Goal: Information Seeking & Learning: Learn about a topic

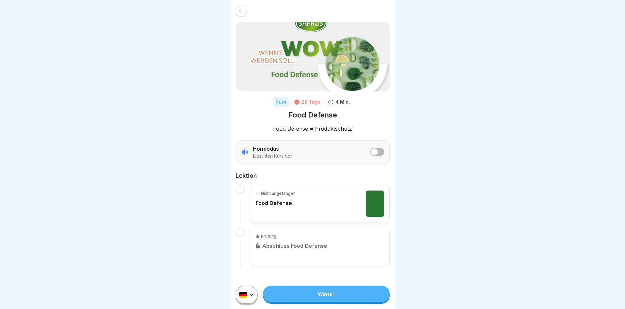
click at [240, 17] on div "Kurs 25 Tage 4 Min. Food Defense Food Defense = Produktschutz Hörmodus Liest de…" at bounding box center [312, 135] width 165 height 271
click at [242, 14] on div at bounding box center [240, 10] width 11 height 11
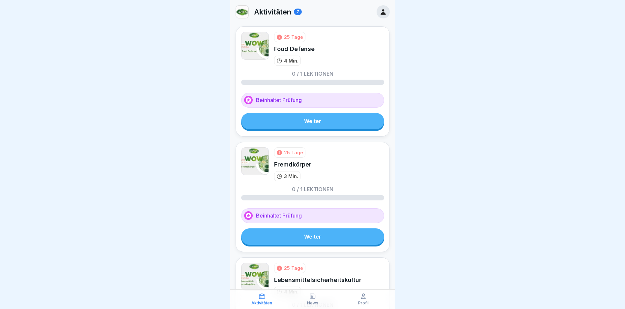
click at [321, 122] on link "Weiter" at bounding box center [312, 121] width 143 height 16
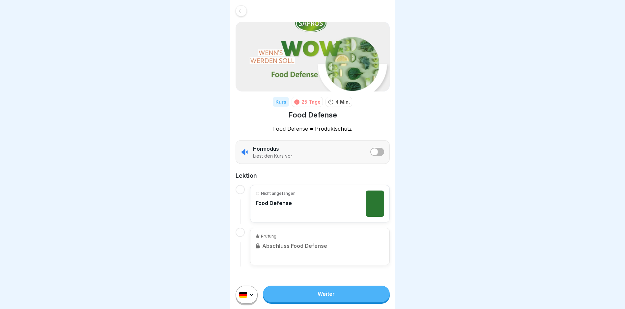
click at [312, 295] on link "Weiter" at bounding box center [326, 294] width 126 height 16
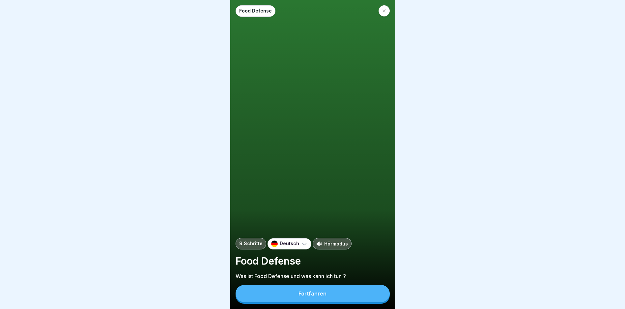
click at [312, 295] on div "Fortfahren" at bounding box center [312, 294] width 28 height 6
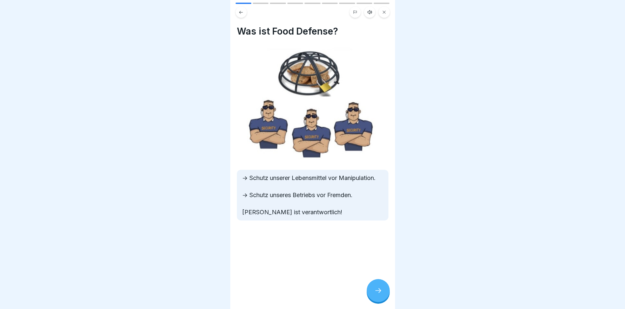
click at [376, 295] on div at bounding box center [378, 290] width 23 height 23
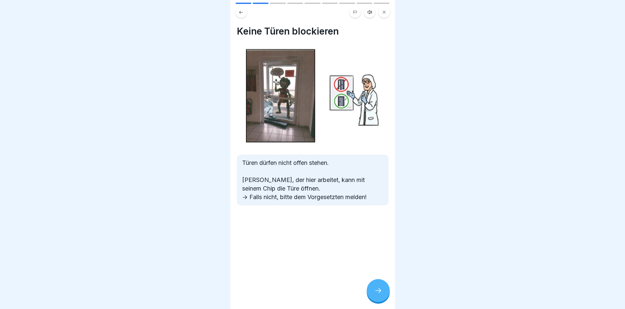
click at [381, 295] on icon at bounding box center [378, 291] width 8 height 8
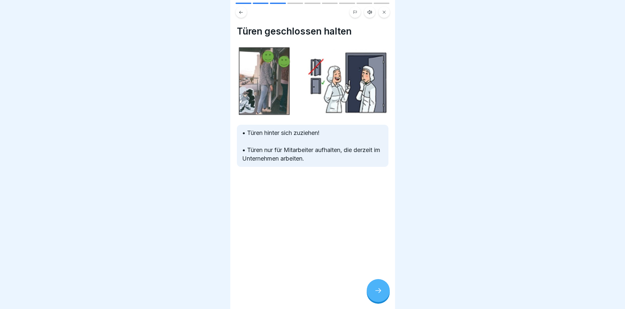
click at [380, 292] on div at bounding box center [378, 290] width 23 height 23
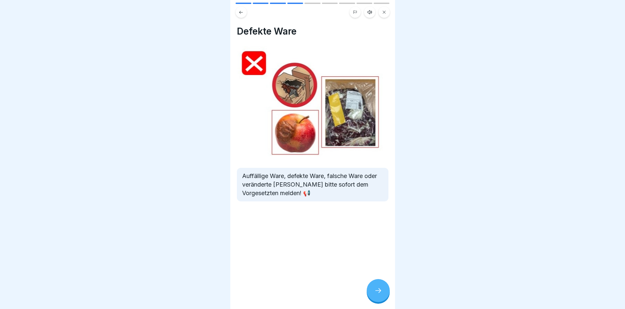
click at [375, 295] on icon at bounding box center [378, 291] width 8 height 8
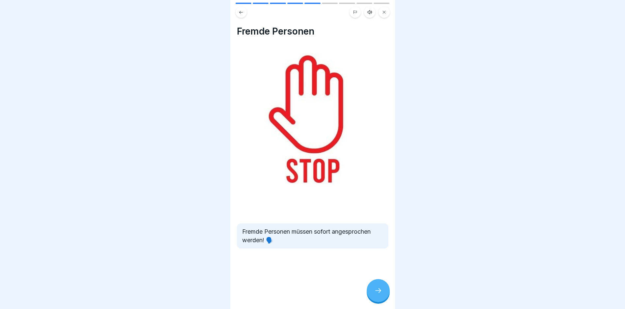
click at [375, 295] on icon at bounding box center [378, 291] width 8 height 8
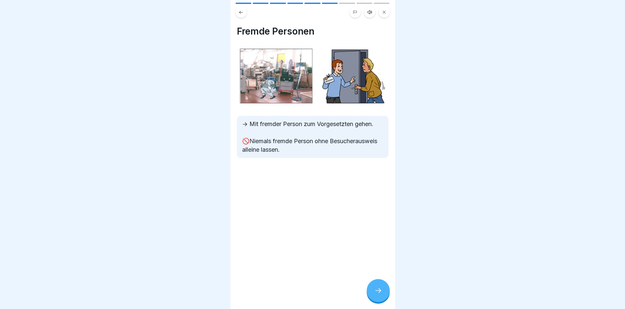
click at [375, 295] on icon at bounding box center [378, 291] width 8 height 8
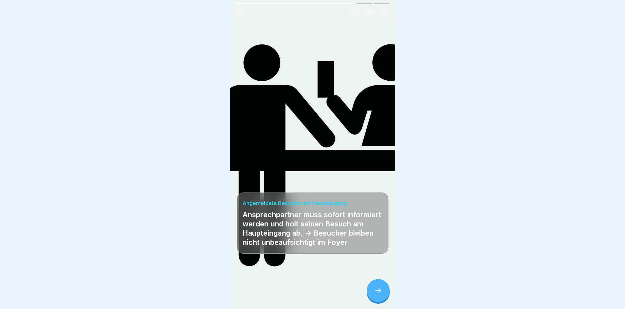
click at [375, 295] on icon at bounding box center [378, 291] width 8 height 8
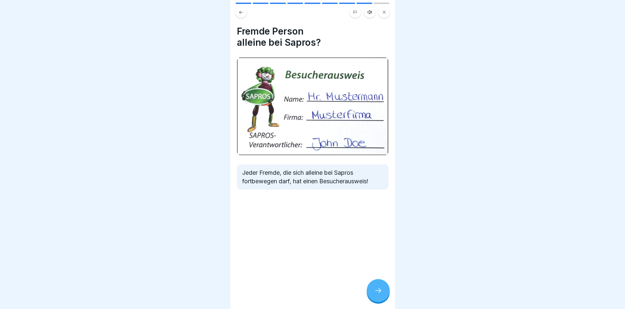
click at [376, 295] on icon at bounding box center [378, 291] width 8 height 8
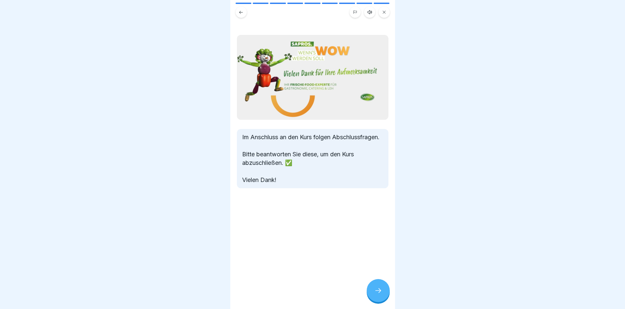
click at [376, 295] on icon at bounding box center [378, 291] width 8 height 8
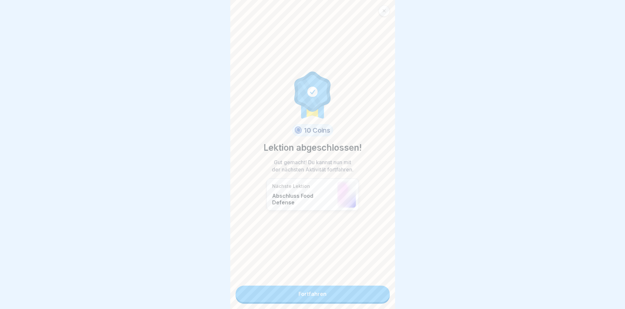
click at [376, 295] on link "Fortfahren" at bounding box center [312, 294] width 154 height 16
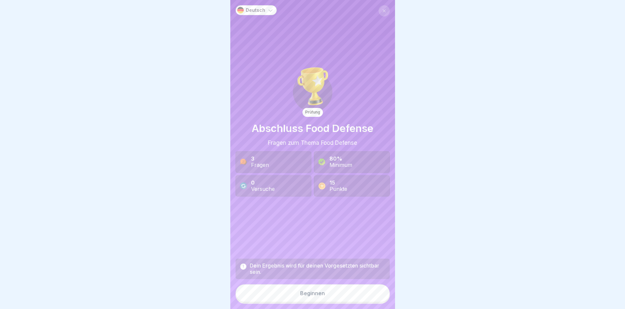
click at [376, 295] on button "Beginnen" at bounding box center [312, 294] width 154 height 18
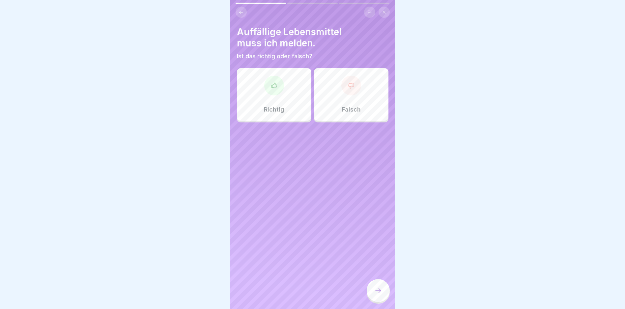
click at [271, 89] on icon at bounding box center [274, 85] width 7 height 7
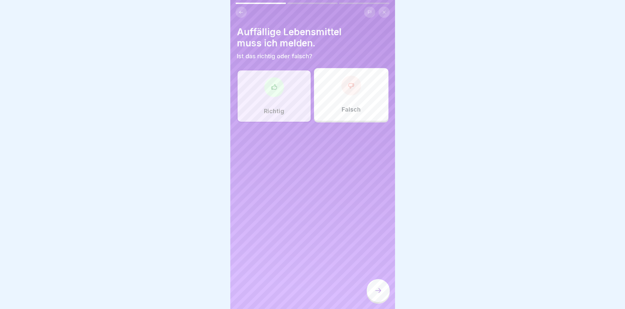
click at [377, 291] on div at bounding box center [378, 290] width 23 height 23
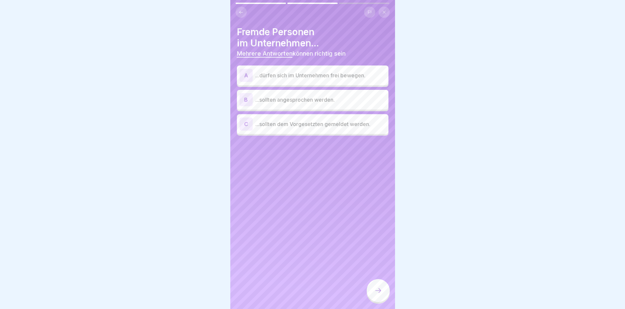
click at [307, 99] on p "...sollten angesprochen werden." at bounding box center [320, 100] width 130 height 8
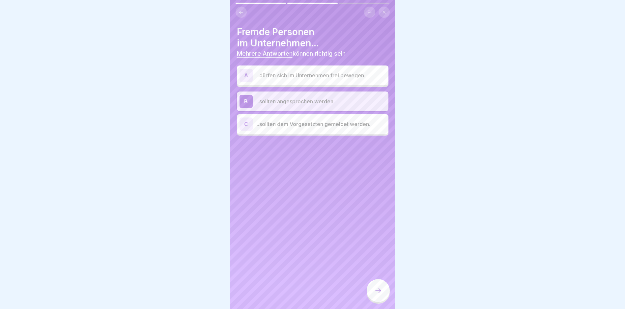
click at [305, 118] on div "C ...sollten dem Vorgesetzten gemeldet werden." at bounding box center [312, 124] width 146 height 13
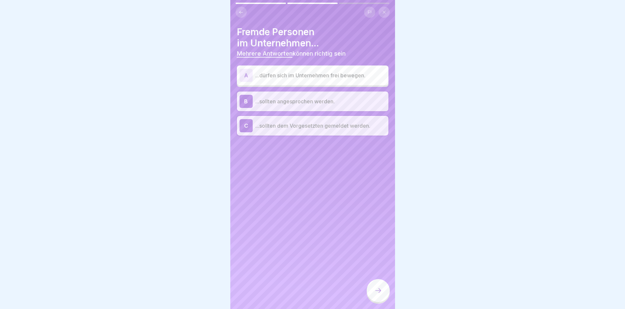
click at [377, 288] on div at bounding box center [378, 290] width 23 height 23
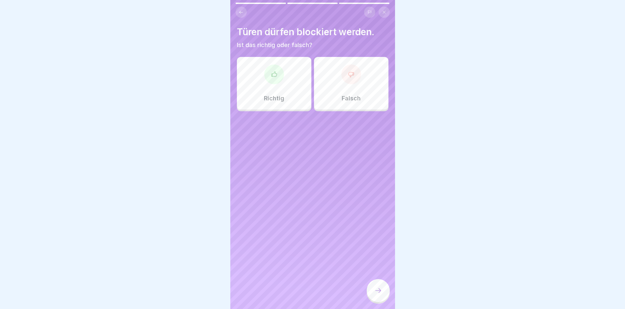
click at [337, 90] on div "Falsch" at bounding box center [351, 83] width 74 height 53
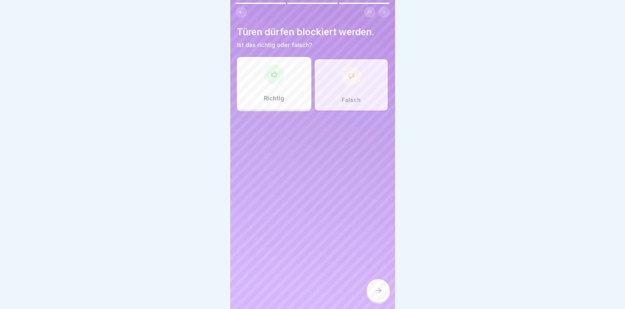
click at [372, 295] on div at bounding box center [378, 290] width 23 height 23
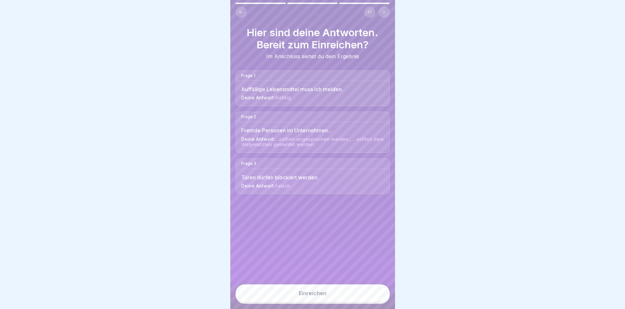
click at [334, 295] on button "Einreichen" at bounding box center [312, 294] width 154 height 18
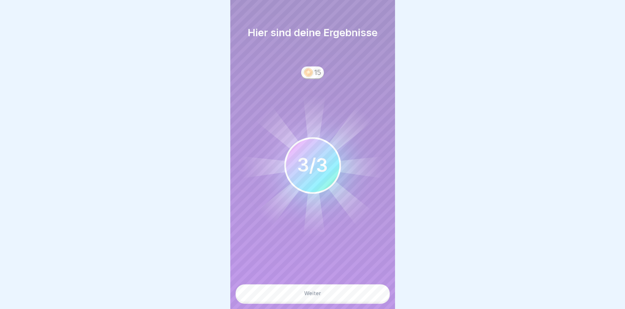
click at [333, 295] on button "Weiter" at bounding box center [312, 294] width 154 height 18
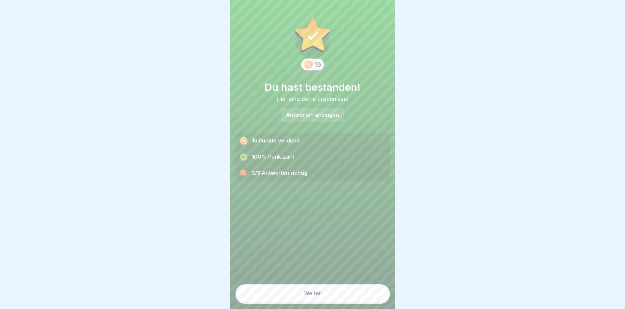
click at [327, 295] on button "Weiter" at bounding box center [312, 294] width 154 height 18
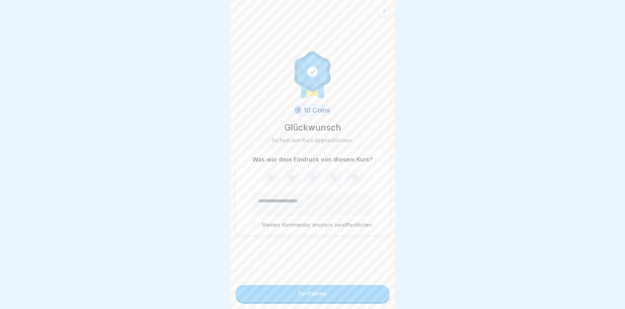
click at [329, 295] on button "Fortfahren" at bounding box center [312, 293] width 154 height 17
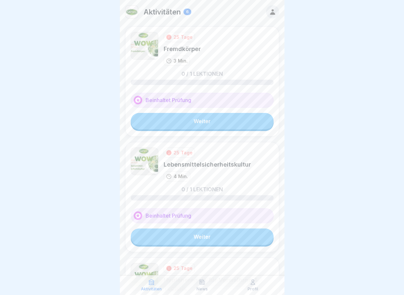
click at [379, 18] on div at bounding box center [202, 147] width 404 height 295
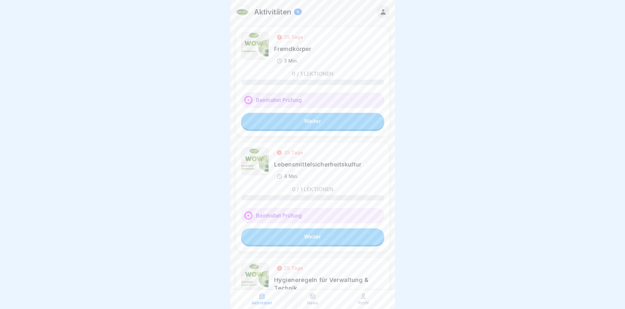
click at [313, 124] on link "Weiter" at bounding box center [312, 121] width 143 height 16
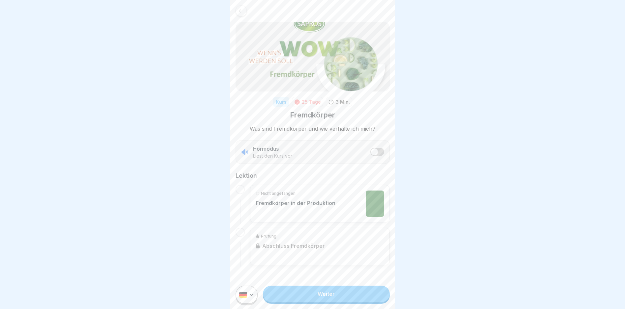
click at [308, 295] on link "Weiter" at bounding box center [326, 294] width 126 height 16
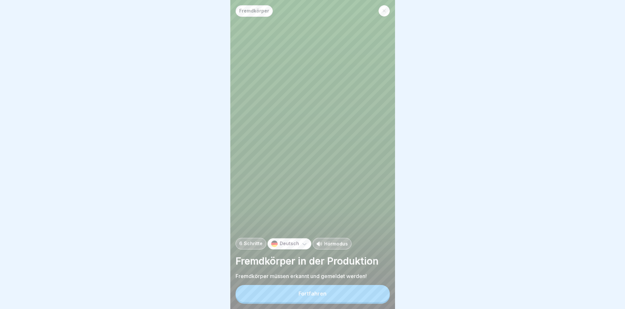
click at [309, 295] on div "Fortfahren" at bounding box center [312, 294] width 28 height 6
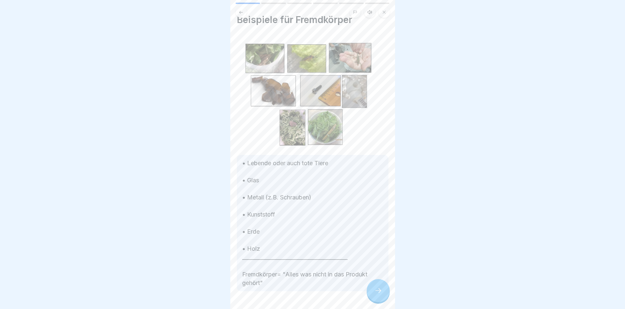
scroll to position [30, 0]
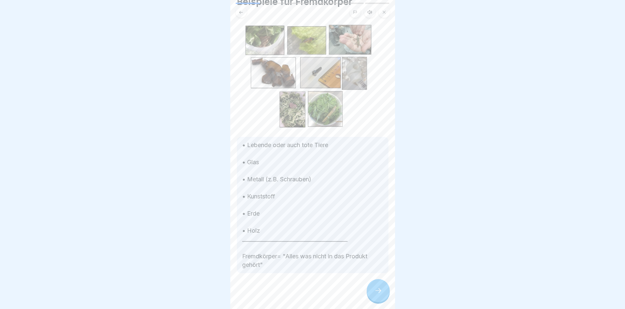
click at [374, 295] on icon at bounding box center [378, 291] width 8 height 8
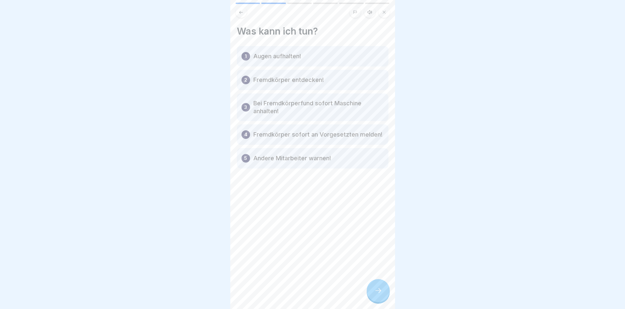
click at [374, 295] on icon at bounding box center [378, 291] width 8 height 8
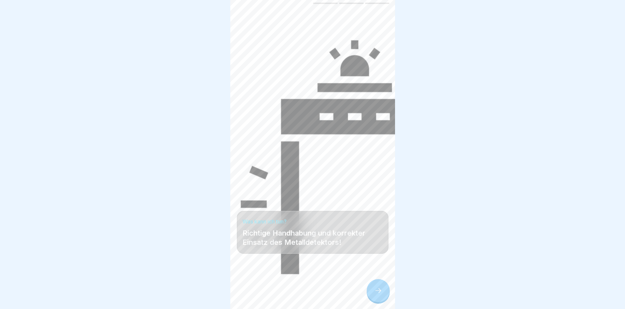
click at [375, 295] on icon at bounding box center [378, 291] width 8 height 8
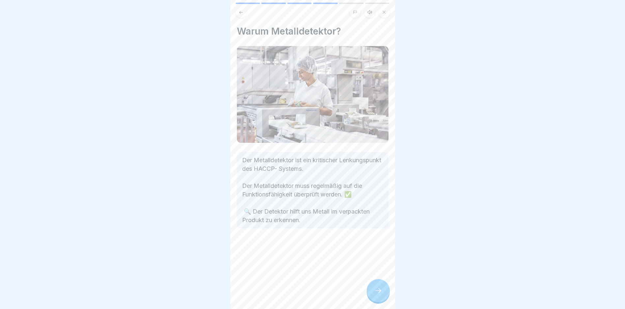
click at [375, 295] on icon at bounding box center [378, 291] width 8 height 8
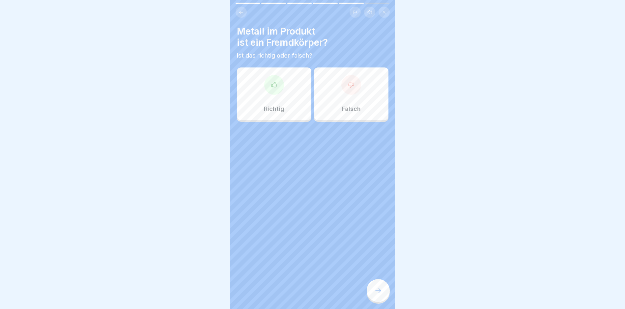
click at [281, 105] on p "Richtig" at bounding box center [274, 108] width 20 height 7
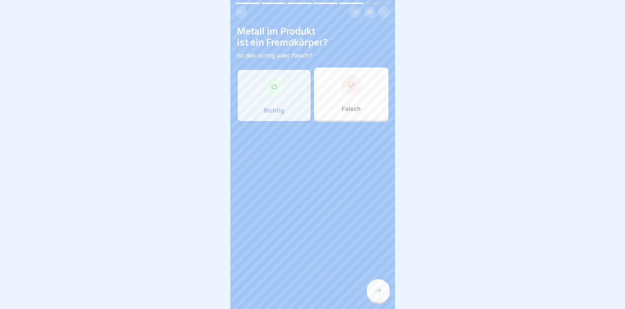
click at [373, 295] on div at bounding box center [378, 290] width 23 height 23
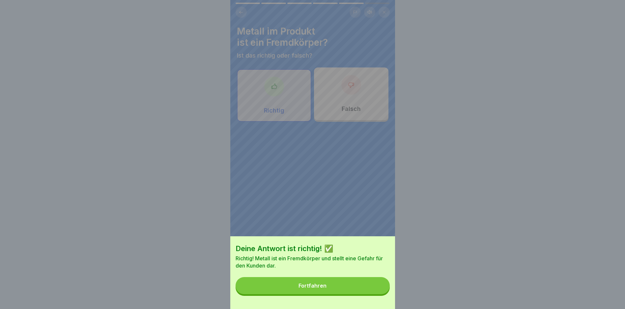
drag, startPoint x: 368, startPoint y: 295, endPoint x: 367, endPoint y: 300, distance: 4.5
click at [367, 294] on button "Fortfahren" at bounding box center [312, 285] width 154 height 17
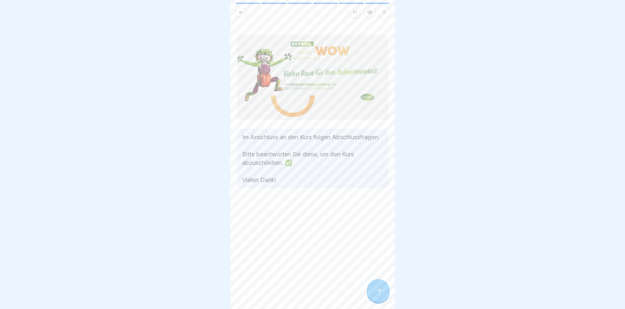
click at [379, 295] on icon at bounding box center [378, 291] width 8 height 8
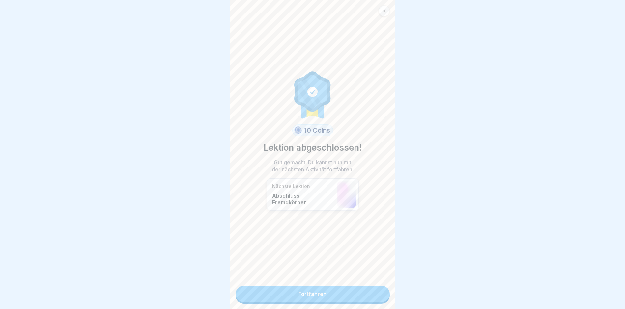
click at [359, 295] on link "Fortfahren" at bounding box center [312, 294] width 154 height 16
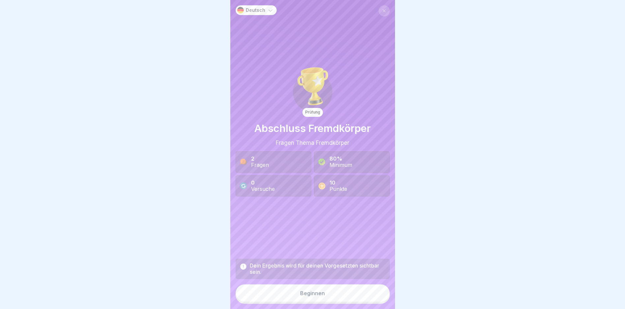
click at [359, 295] on button "Beginnen" at bounding box center [312, 294] width 154 height 18
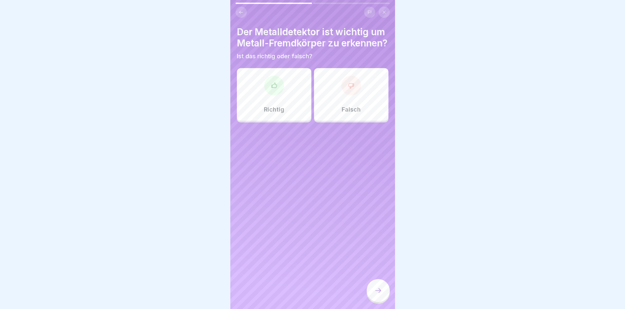
click at [282, 112] on div "Richtig" at bounding box center [274, 94] width 74 height 53
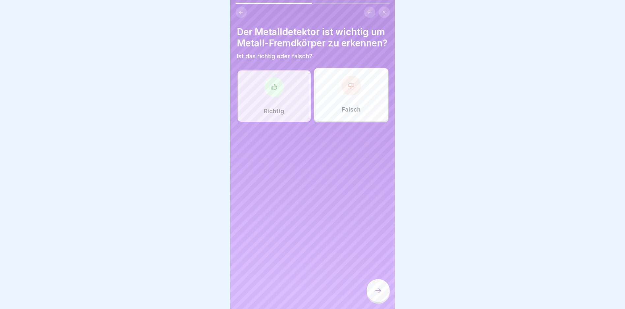
click at [378, 295] on icon at bounding box center [378, 291] width 8 height 8
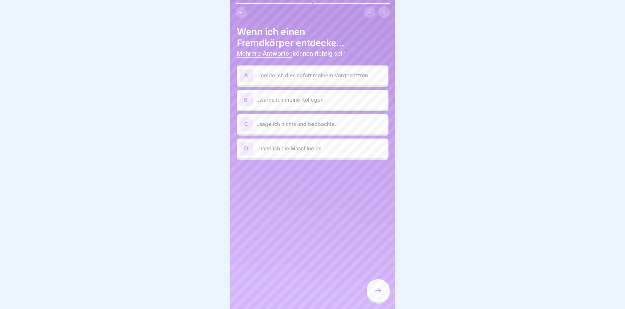
click at [298, 77] on p "...melde ich dies sofort meinem Vorgesetzten." at bounding box center [320, 75] width 130 height 8
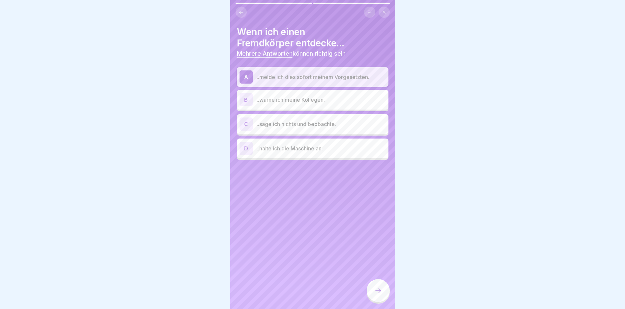
click at [303, 100] on p "...warne ich meine Kollegen." at bounding box center [320, 100] width 130 height 8
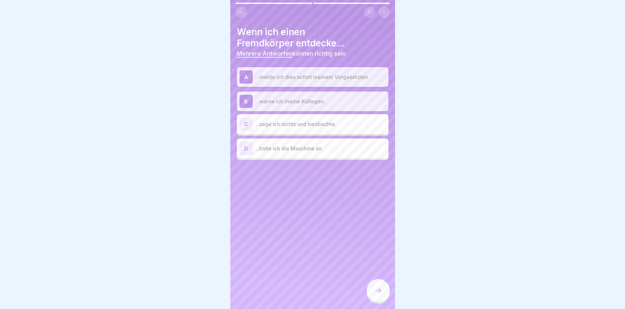
click at [304, 151] on p "...halte ich die Maschine an." at bounding box center [320, 149] width 130 height 8
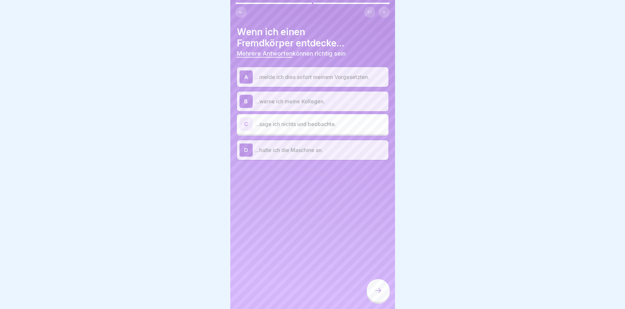
click at [378, 295] on div at bounding box center [378, 290] width 23 height 23
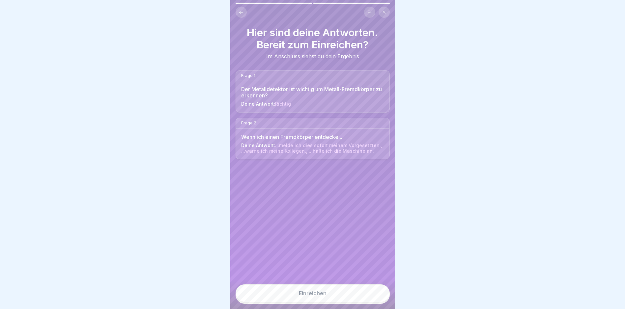
click at [360, 295] on button "Einreichen" at bounding box center [312, 294] width 154 height 18
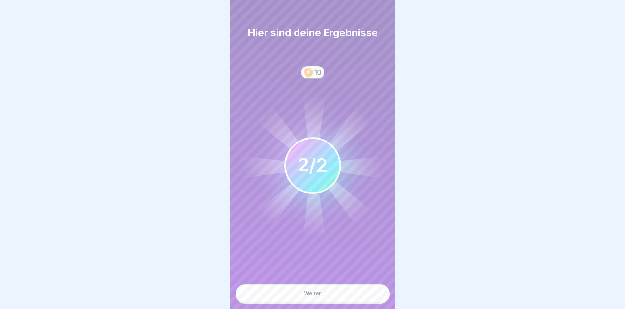
click at [360, 295] on button "Weiter" at bounding box center [312, 294] width 154 height 18
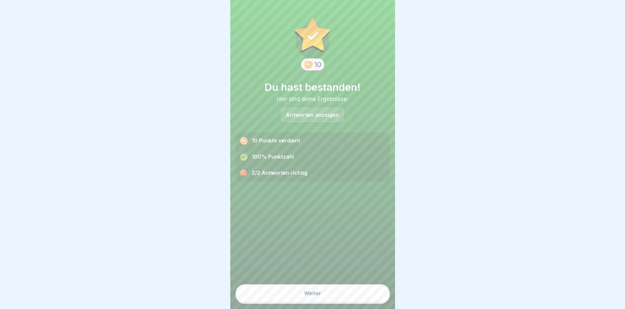
click at [360, 295] on button "Weiter" at bounding box center [312, 294] width 154 height 18
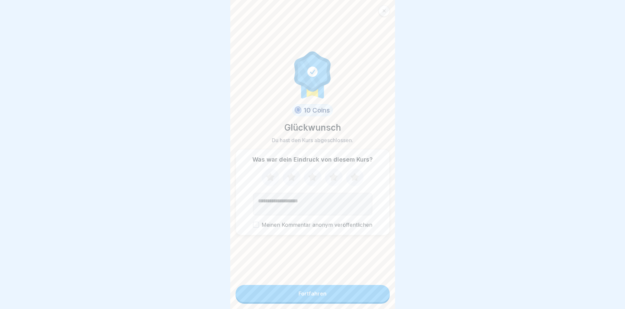
click at [360, 295] on button "Fortfahren" at bounding box center [312, 293] width 154 height 17
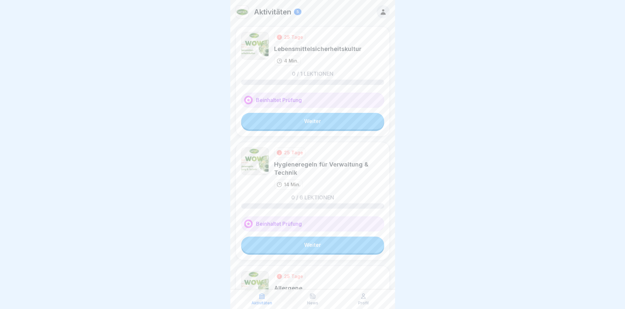
click at [309, 129] on div "25 Tage Lebensmittelsicherheitskultur 4 Min. 0 / 1 Lektionen Beinhaltet Prüfung…" at bounding box center [312, 81] width 154 height 110
click at [310, 125] on link "Weiter" at bounding box center [312, 121] width 143 height 16
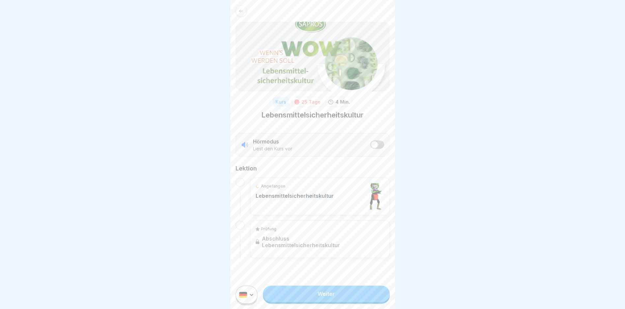
click at [323, 295] on link "Weiter" at bounding box center [326, 294] width 126 height 16
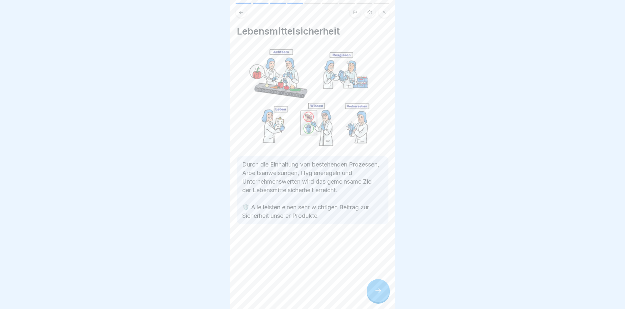
click at [379, 295] on div at bounding box center [378, 290] width 23 height 23
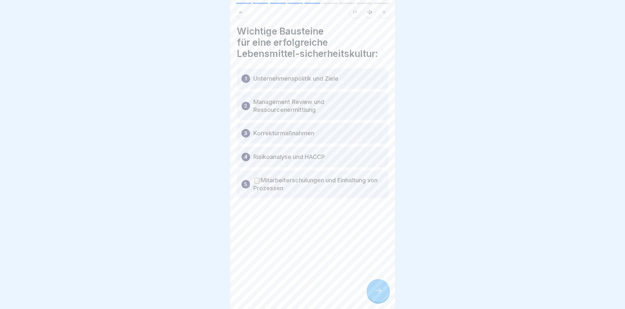
click at [377, 295] on div at bounding box center [378, 290] width 23 height 23
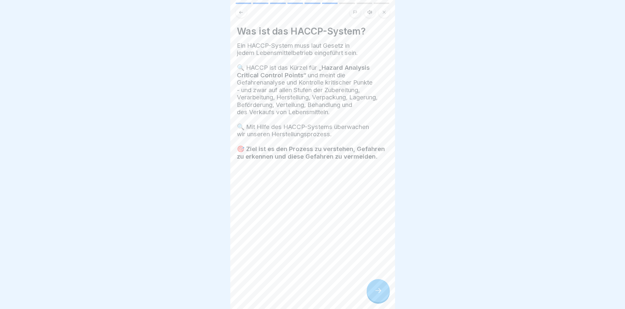
click at [385, 294] on div at bounding box center [378, 290] width 23 height 23
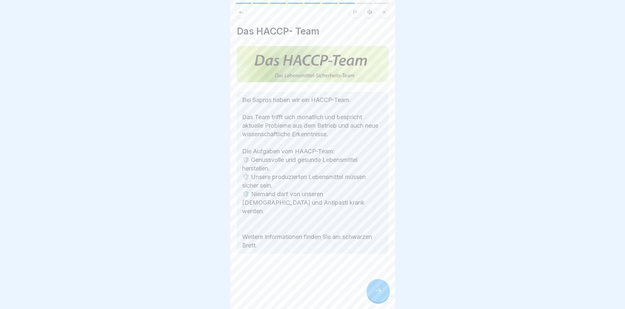
click at [374, 293] on icon at bounding box center [378, 291] width 8 height 8
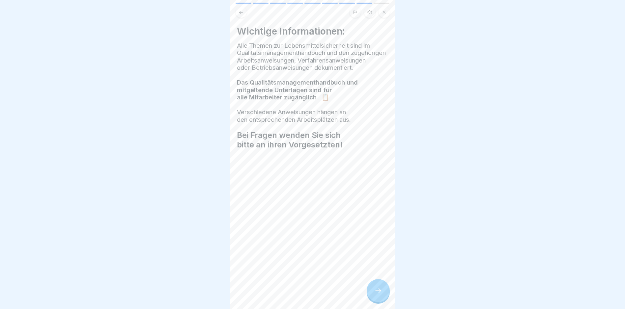
click at [379, 290] on div at bounding box center [378, 290] width 23 height 23
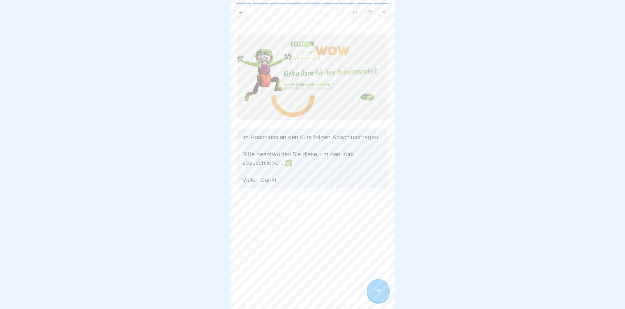
click at [379, 290] on div at bounding box center [378, 290] width 23 height 23
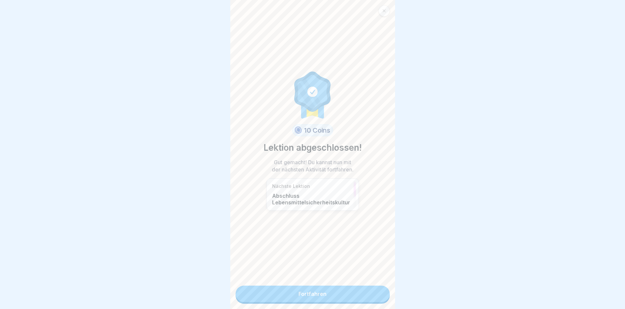
click at [379, 290] on link "Fortfahren" at bounding box center [312, 294] width 154 height 16
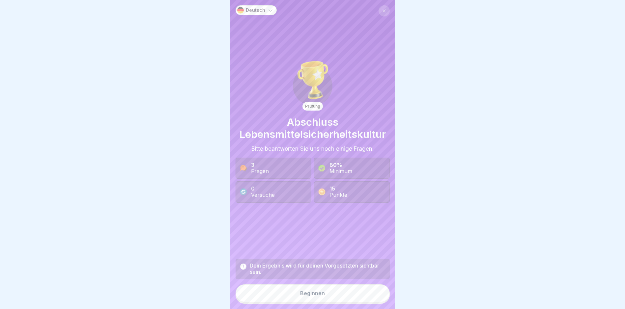
click at [379, 290] on div "Dein Ergebnis wird für deinen Vorgesetzten sichtbar sein. Beginnen" at bounding box center [312, 281] width 154 height 45
click at [367, 295] on button "Beginnen" at bounding box center [312, 294] width 154 height 18
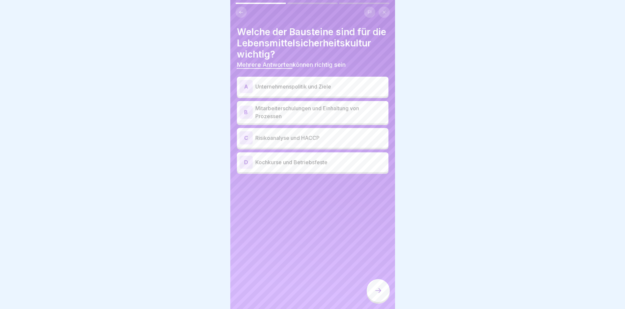
click at [339, 91] on p "Unternehmenspolitik und Ziele" at bounding box center [320, 87] width 130 height 8
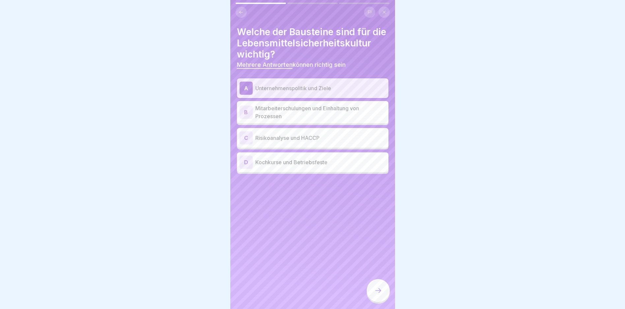
click at [325, 120] on p "Mitarbeiterschulungen und Einhaltung von Prozessen" at bounding box center [320, 112] width 130 height 16
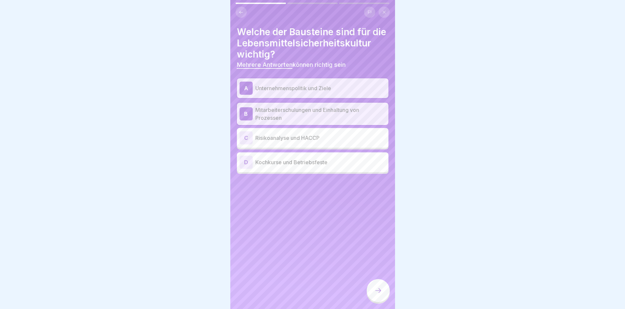
click at [308, 142] on p "Risikoanalyse und HACCP" at bounding box center [320, 138] width 130 height 8
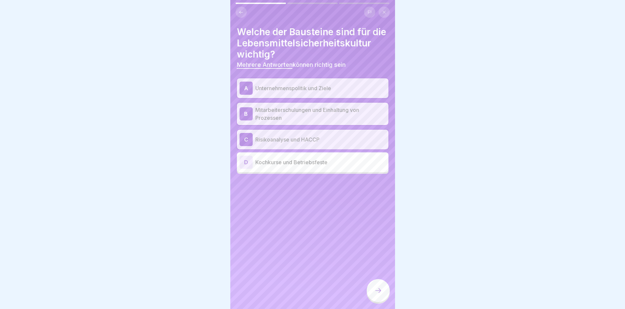
click at [376, 295] on icon at bounding box center [378, 291] width 8 height 8
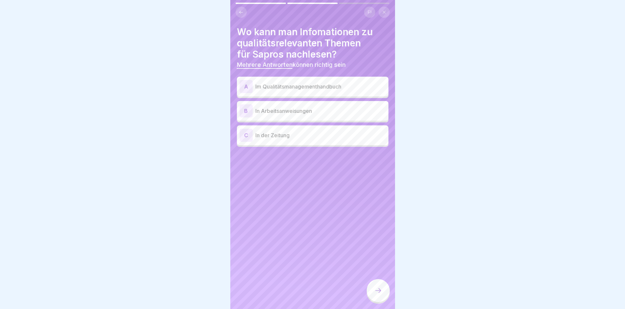
click at [323, 86] on p "Im Qualitätsmanagementhandbuch" at bounding box center [320, 87] width 130 height 8
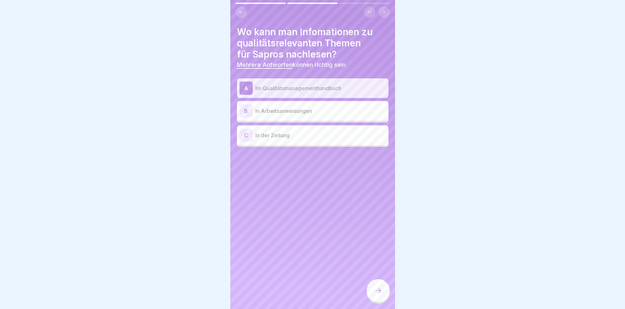
click at [320, 112] on p "In Arbeitsanweisungen" at bounding box center [320, 111] width 130 height 8
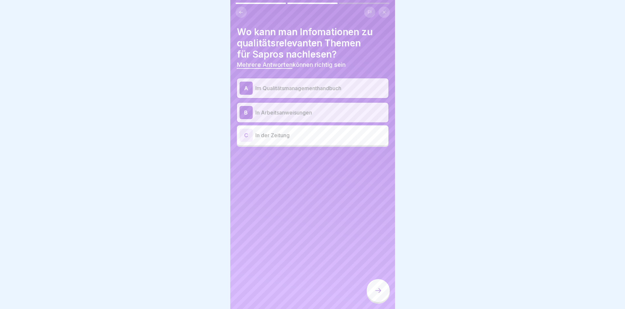
click at [378, 295] on icon at bounding box center [378, 291] width 8 height 8
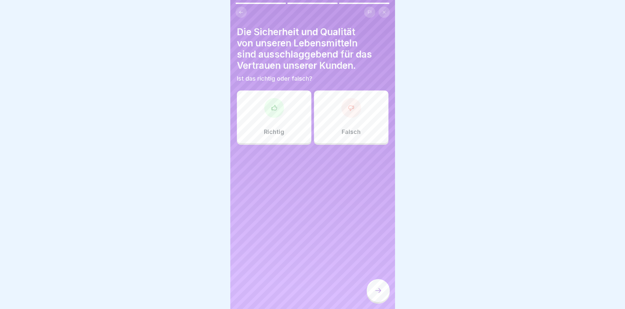
click at [256, 125] on div "Richtig" at bounding box center [274, 117] width 74 height 53
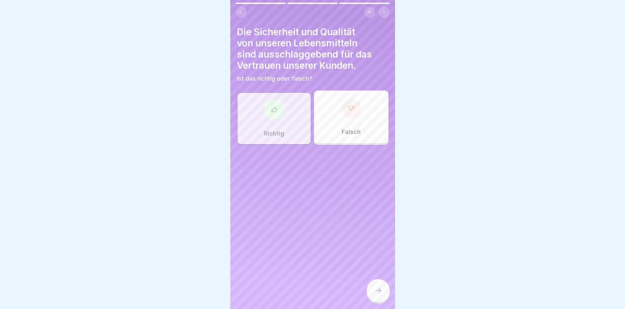
click at [376, 295] on icon at bounding box center [378, 291] width 8 height 8
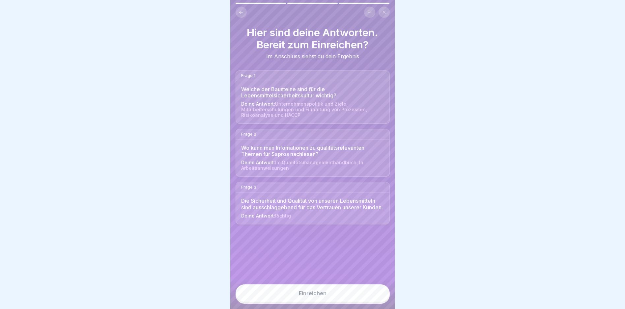
click at [376, 295] on button "Einreichen" at bounding box center [312, 294] width 154 height 18
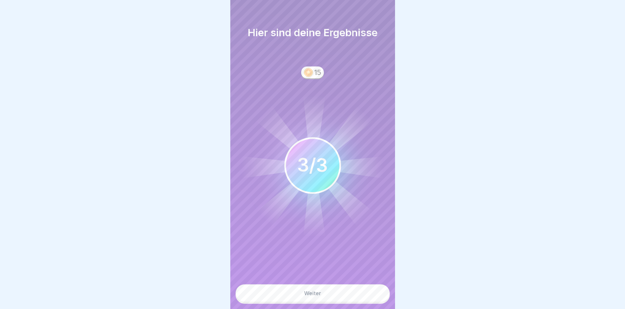
click at [365, 295] on button "Weiter" at bounding box center [312, 294] width 154 height 18
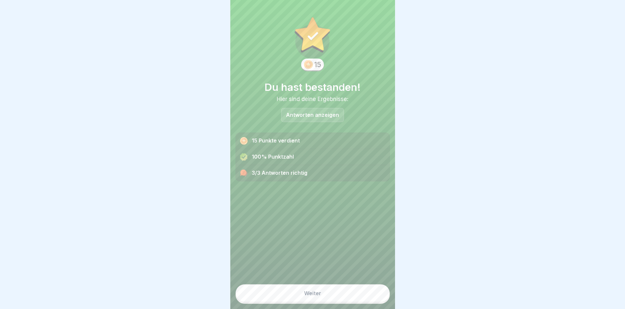
click at [357, 295] on button "Weiter" at bounding box center [312, 294] width 154 height 18
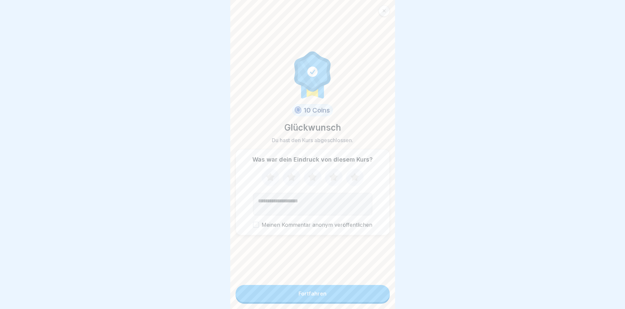
click at [357, 295] on button "Fortfahren" at bounding box center [312, 293] width 154 height 17
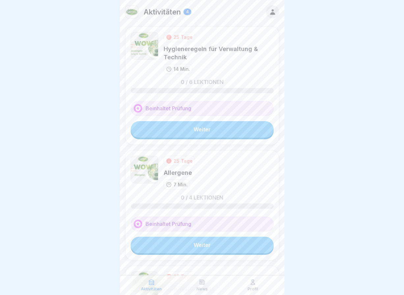
click at [322, 225] on div at bounding box center [202, 147] width 404 height 295
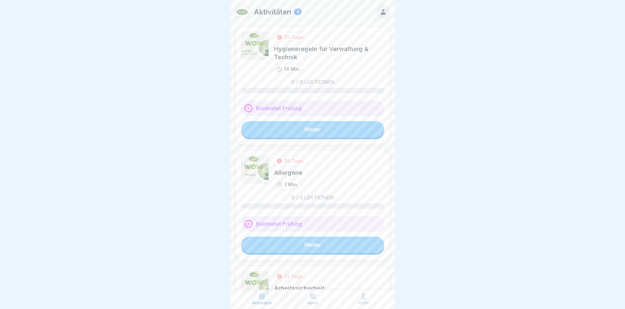
click at [323, 133] on link "Weiter" at bounding box center [312, 129] width 143 height 16
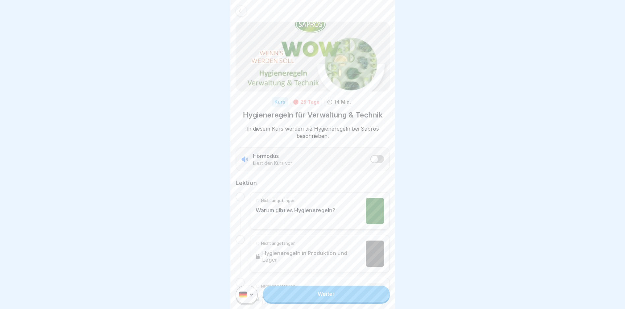
click at [330, 295] on link "Weiter" at bounding box center [326, 294] width 126 height 16
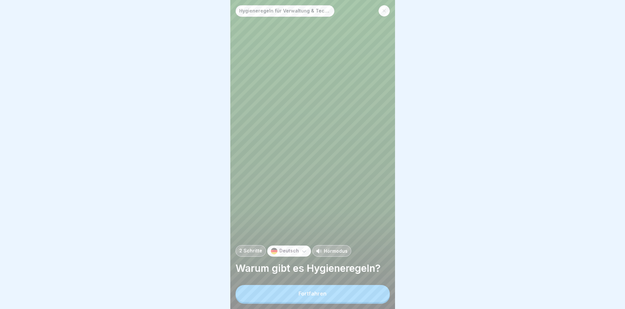
click at [330, 295] on button "Fortfahren" at bounding box center [312, 293] width 154 height 17
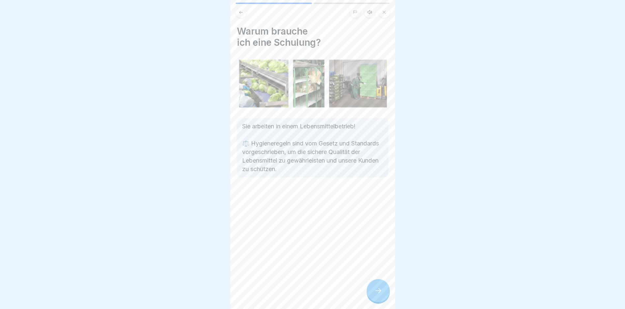
click at [371, 295] on div at bounding box center [378, 290] width 23 height 23
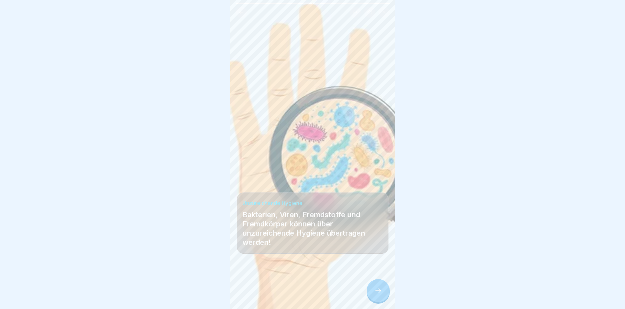
click at [372, 293] on div at bounding box center [378, 290] width 23 height 23
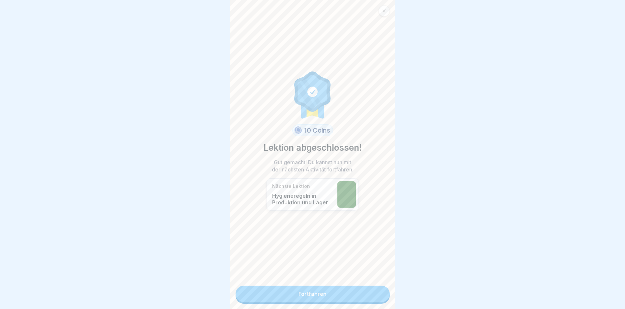
click at [371, 295] on link "Fortfahren" at bounding box center [312, 294] width 154 height 16
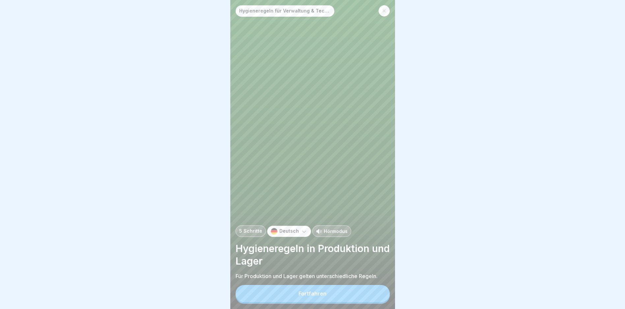
click at [371, 295] on button "Fortfahren" at bounding box center [312, 293] width 154 height 17
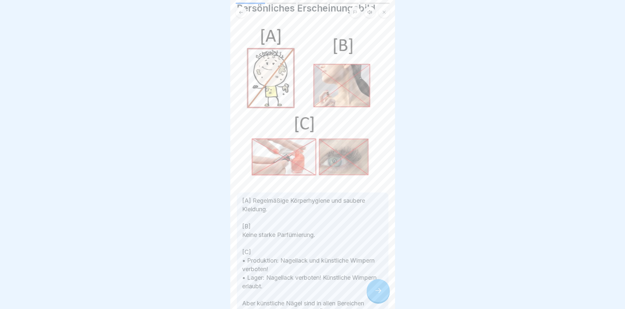
scroll to position [86, 0]
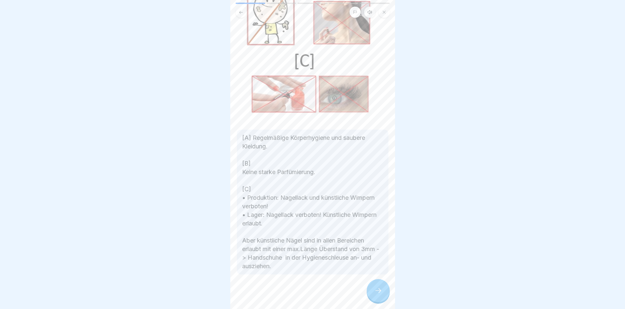
click at [381, 295] on div at bounding box center [378, 290] width 23 height 23
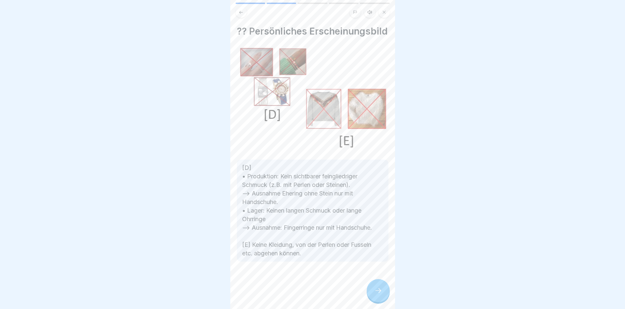
click at [372, 290] on div at bounding box center [378, 290] width 23 height 23
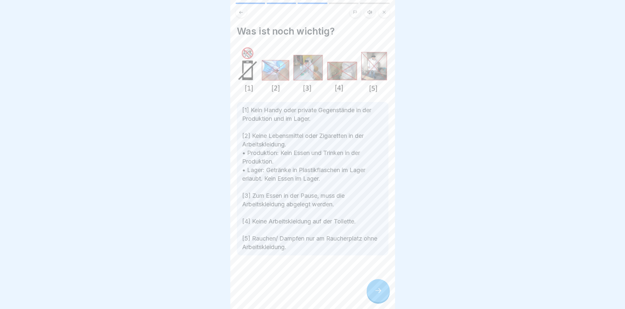
click at [372, 295] on div at bounding box center [378, 290] width 23 height 23
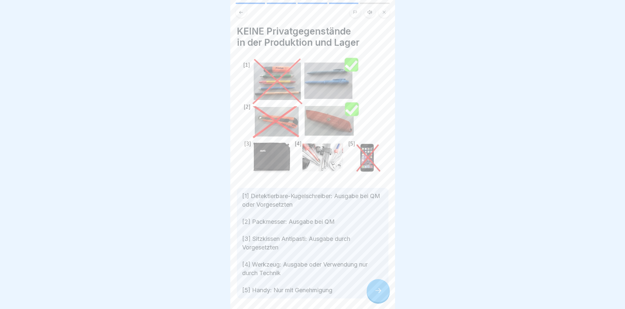
click at [372, 295] on div at bounding box center [378, 290] width 23 height 23
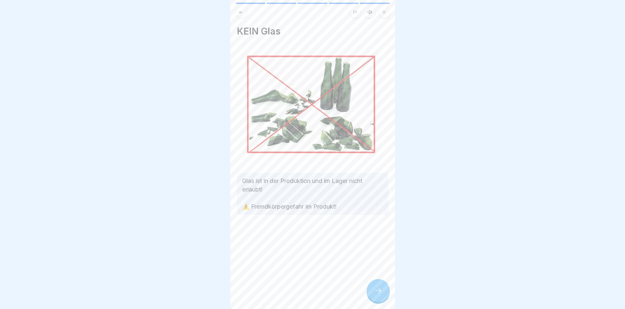
click at [372, 295] on div at bounding box center [378, 290] width 23 height 23
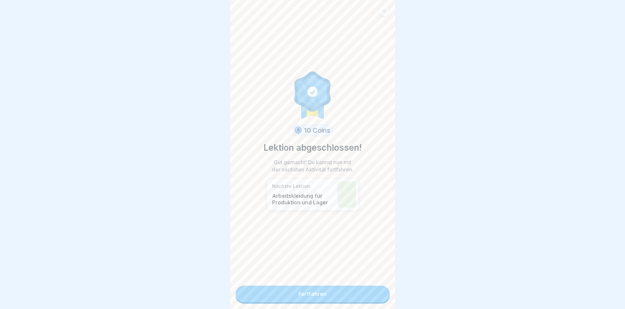
click at [372, 295] on link "Fortfahren" at bounding box center [312, 294] width 154 height 16
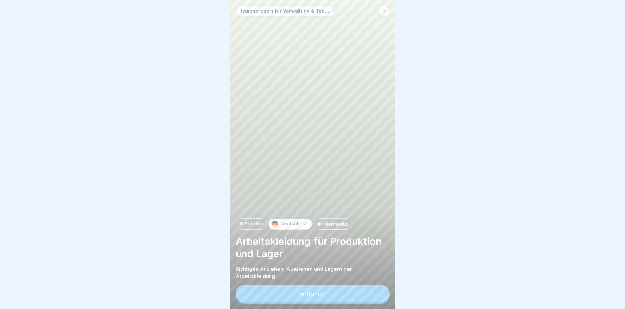
click at [372, 295] on button "Fortfahren" at bounding box center [312, 293] width 154 height 17
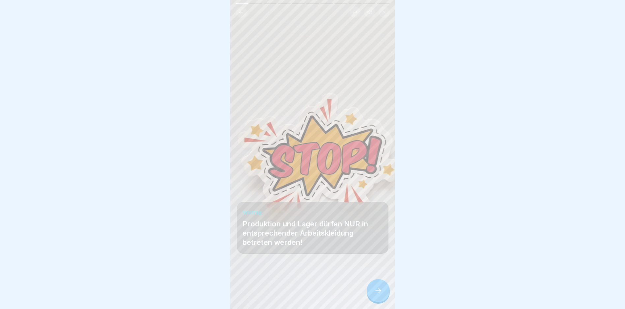
click at [372, 295] on div at bounding box center [378, 290] width 23 height 23
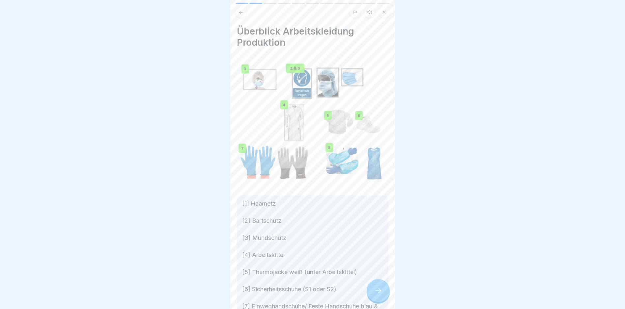
scroll to position [33, 0]
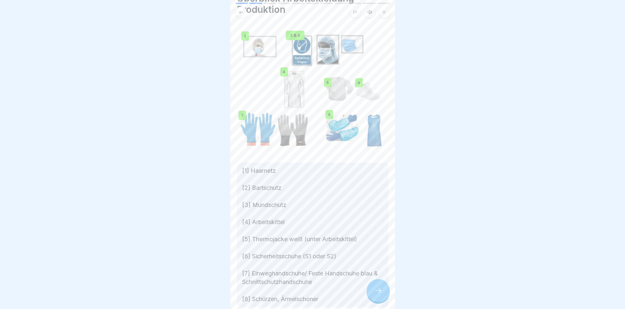
click at [377, 295] on icon at bounding box center [378, 291] width 8 height 8
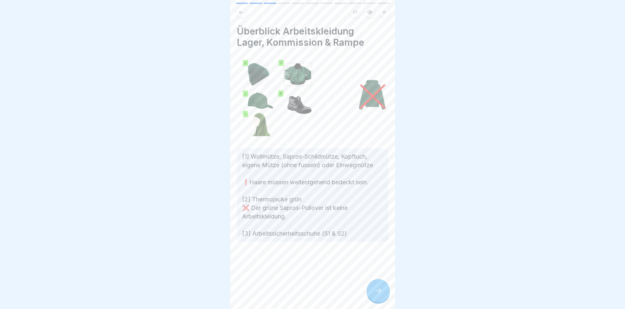
click at [383, 294] on div at bounding box center [378, 290] width 23 height 23
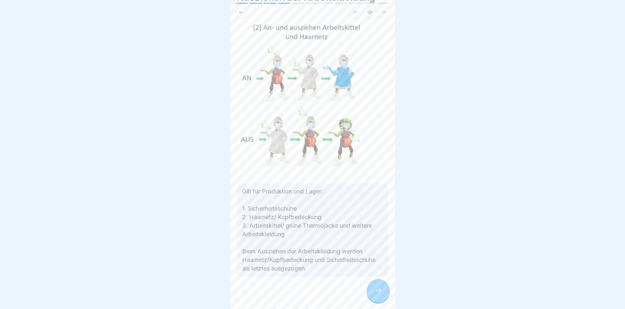
scroll to position [47, 0]
click at [383, 292] on div at bounding box center [378, 290] width 23 height 23
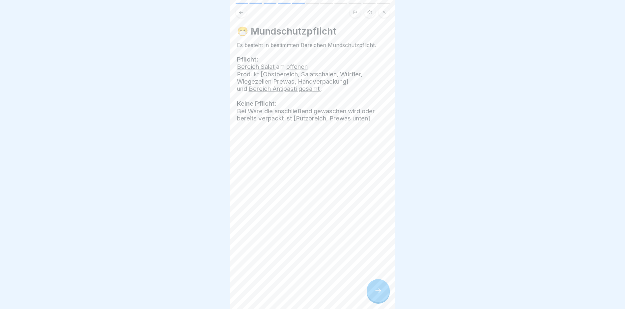
click at [383, 292] on div at bounding box center [378, 290] width 23 height 23
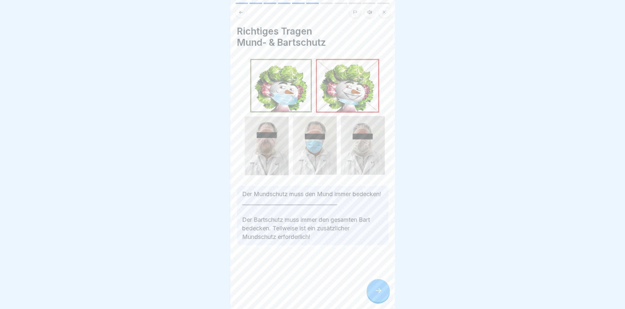
click at [383, 292] on div at bounding box center [378, 290] width 23 height 23
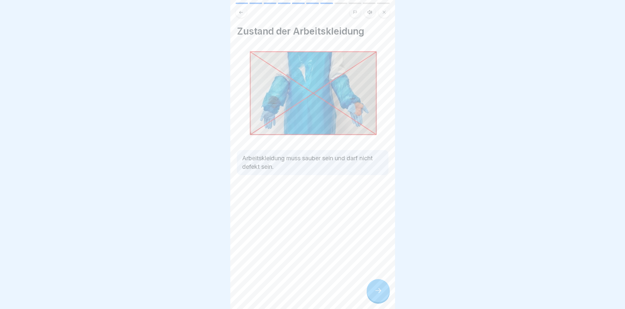
click at [383, 292] on div at bounding box center [378, 290] width 23 height 23
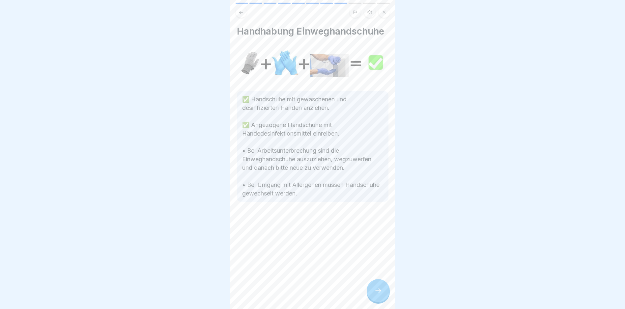
click at [383, 292] on div at bounding box center [378, 290] width 23 height 23
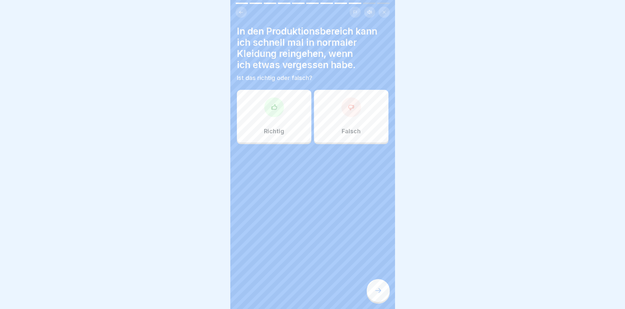
click at [344, 118] on div "Falsch" at bounding box center [351, 116] width 74 height 53
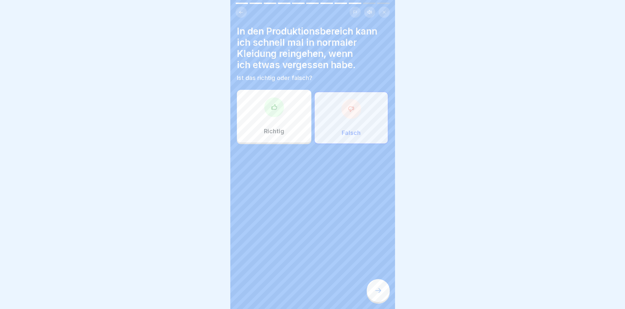
click at [371, 287] on div at bounding box center [378, 290] width 23 height 23
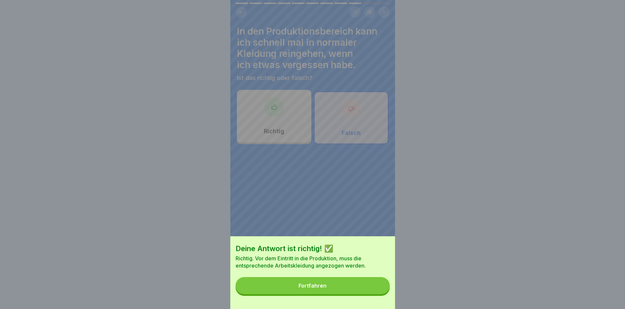
click at [372, 288] on button "Fortfahren" at bounding box center [312, 285] width 154 height 17
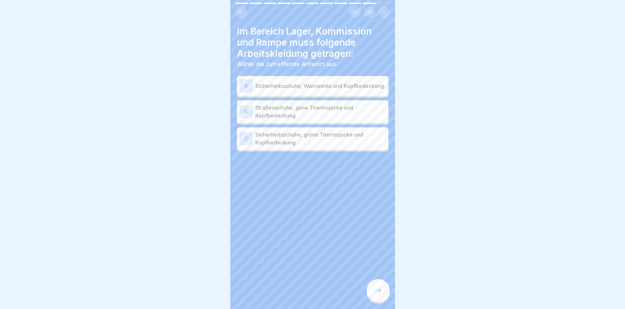
click at [330, 140] on p "Sicherheitsschuhe, grüne Thermojacke und Kopfbedeckung." at bounding box center [320, 139] width 130 height 16
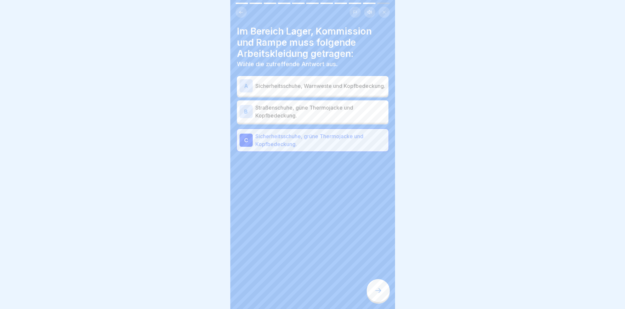
click at [374, 293] on icon at bounding box center [378, 291] width 8 height 8
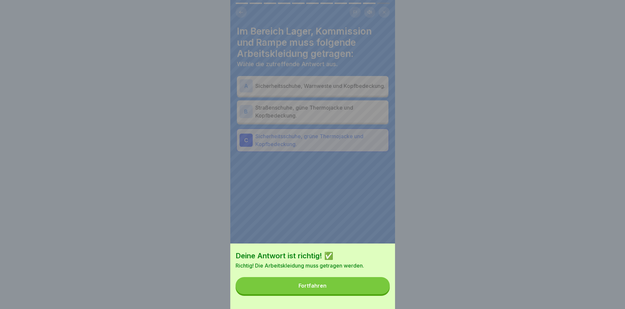
click at [375, 291] on button "Fortfahren" at bounding box center [312, 285] width 154 height 17
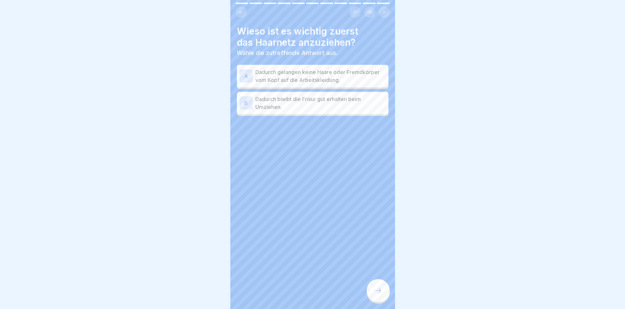
click at [323, 71] on p "Dadurch gelangen keine Haare oder Fremdkörper vom Kopf auf die Arbeitskleidung." at bounding box center [320, 76] width 130 height 16
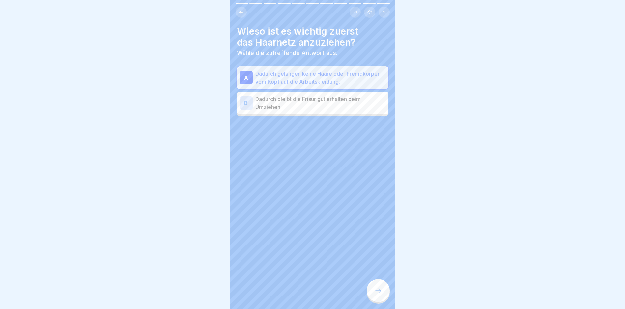
click at [377, 291] on icon at bounding box center [378, 291] width 8 height 8
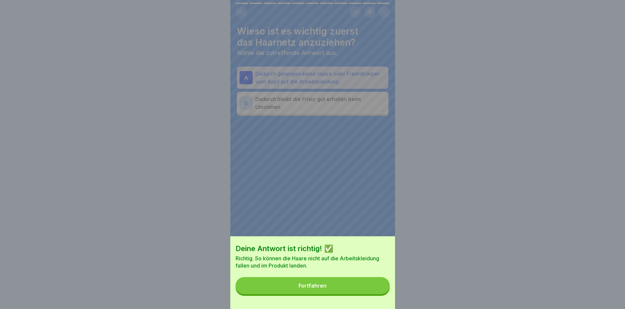
click at [377, 291] on button "Fortfahren" at bounding box center [312, 285] width 154 height 17
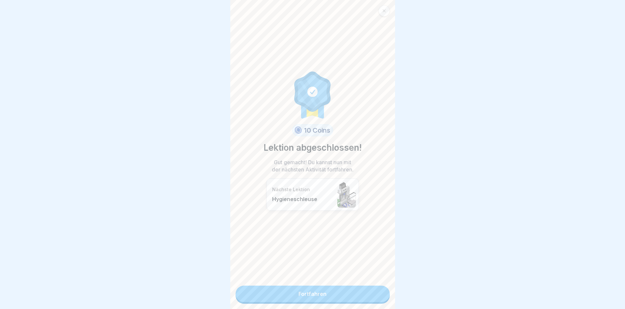
click at [378, 290] on link "Fortfahren" at bounding box center [312, 294] width 154 height 16
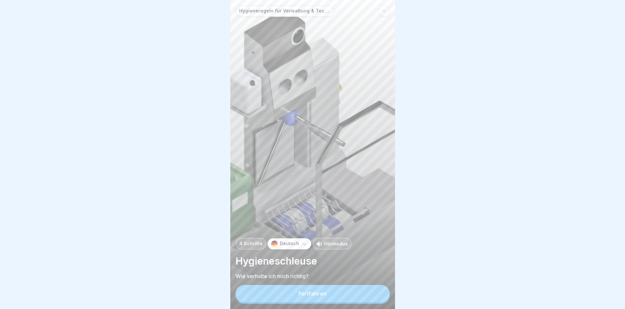
click at [366, 291] on button "Fortfahren" at bounding box center [312, 293] width 154 height 17
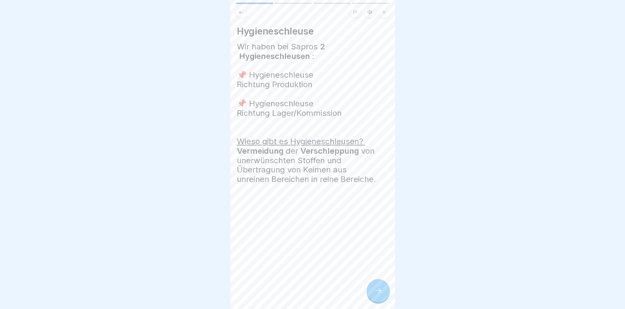
click at [367, 289] on div "Hygieneschleuse Wir haben bei Sapros 2 Hygieneschleusen : 📌 Hygieneschleuse Ric…" at bounding box center [312, 154] width 165 height 309
click at [370, 295] on div at bounding box center [378, 290] width 23 height 23
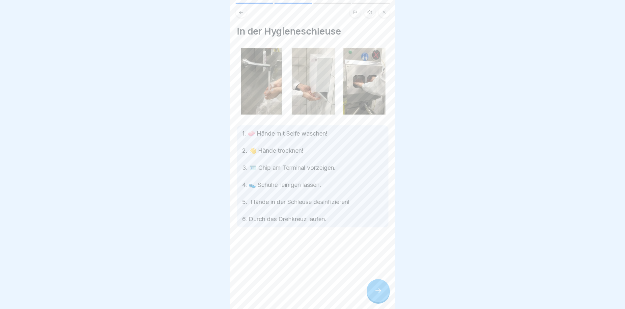
click at [370, 295] on div at bounding box center [378, 290] width 23 height 23
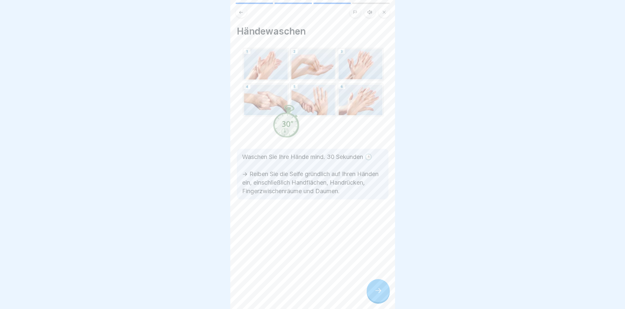
click at [370, 295] on div at bounding box center [378, 290] width 23 height 23
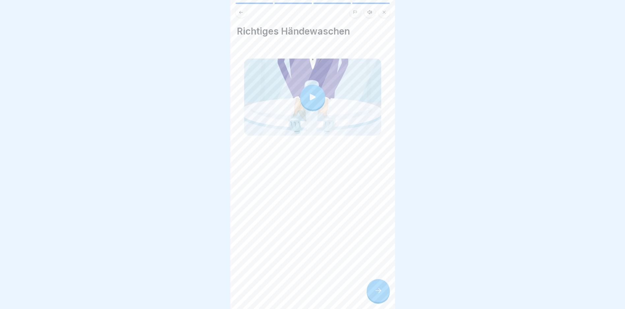
click at [370, 295] on div at bounding box center [378, 290] width 23 height 23
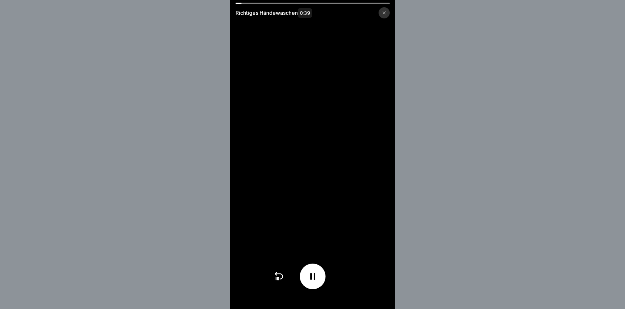
click at [384, 14] on div at bounding box center [383, 12] width 11 height 11
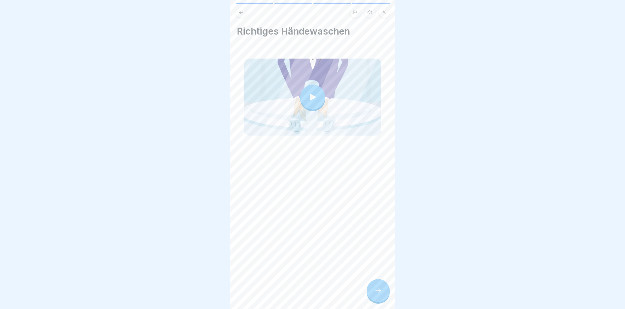
drag, startPoint x: 376, startPoint y: 284, endPoint x: 377, endPoint y: 288, distance: 3.4
click at [377, 288] on div at bounding box center [378, 290] width 23 height 23
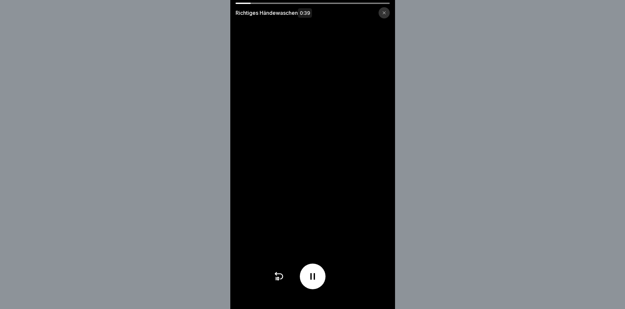
click at [316, 182] on video at bounding box center [312, 154] width 165 height 309
drag, startPoint x: 258, startPoint y: 2, endPoint x: 284, endPoint y: 3, distance: 26.0
click at [284, 3] on div "Richtiges Händewaschen 0:39" at bounding box center [312, 154] width 165 height 309
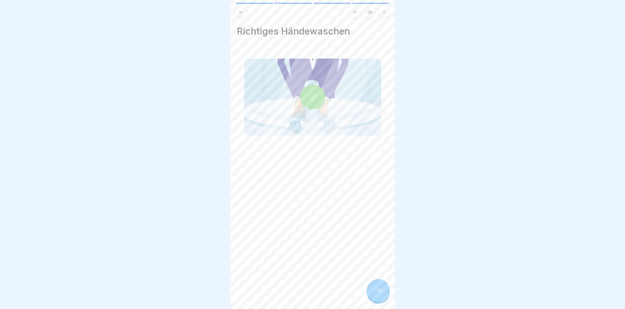
click at [376, 295] on icon at bounding box center [378, 291] width 8 height 8
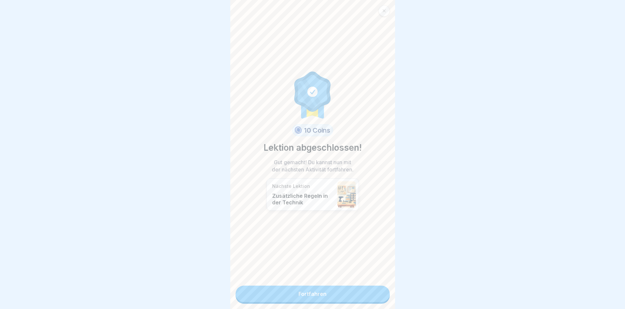
click at [338, 288] on link "Fortfahren" at bounding box center [312, 294] width 154 height 16
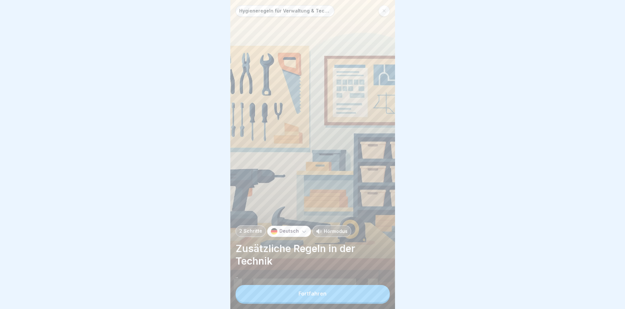
click at [335, 295] on button "Fortfahren" at bounding box center [312, 293] width 154 height 17
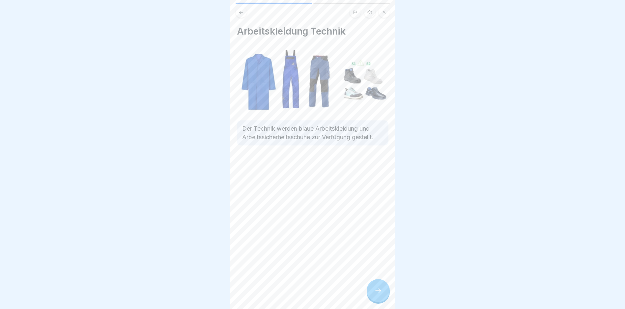
click at [376, 295] on icon at bounding box center [378, 291] width 8 height 8
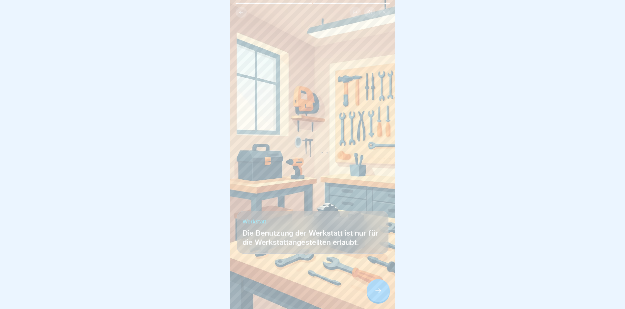
click at [376, 295] on icon at bounding box center [378, 291] width 8 height 8
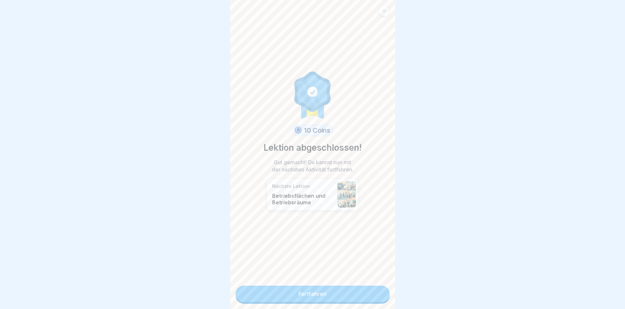
click at [376, 295] on link "Fortfahren" at bounding box center [312, 294] width 154 height 16
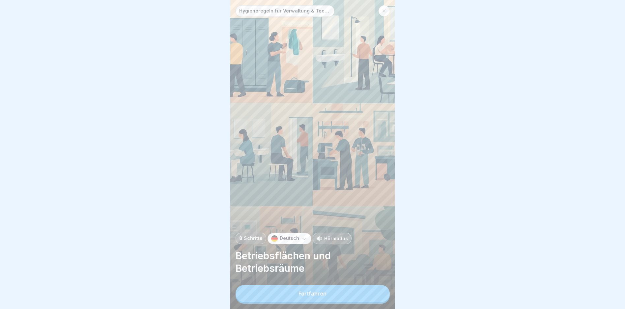
click at [376, 295] on button "Fortfahren" at bounding box center [312, 293] width 154 height 17
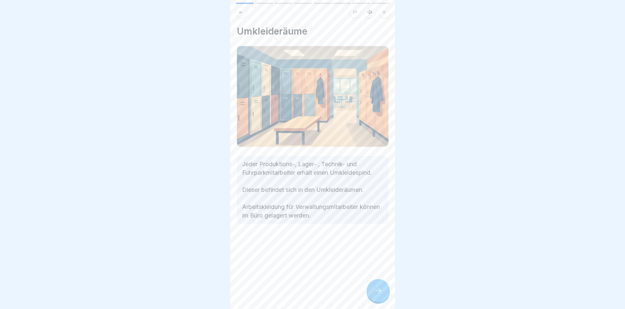
click at [376, 295] on icon at bounding box center [378, 291] width 8 height 8
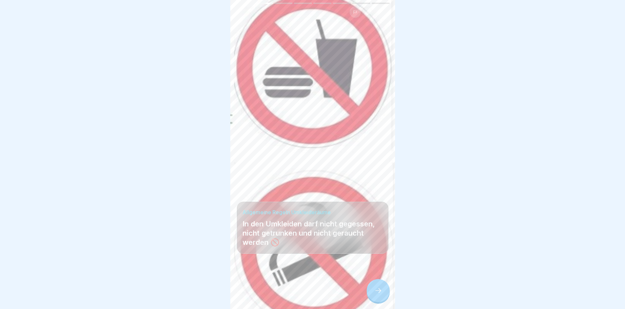
click at [376, 295] on icon at bounding box center [378, 291] width 8 height 8
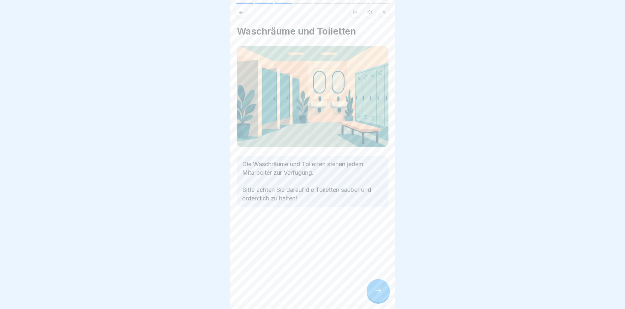
click at [376, 295] on icon at bounding box center [378, 291] width 8 height 8
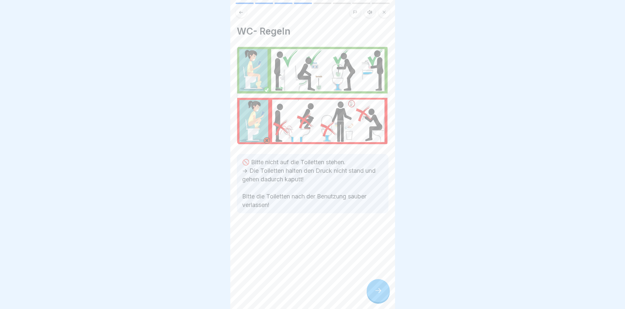
click at [376, 295] on icon at bounding box center [378, 291] width 8 height 8
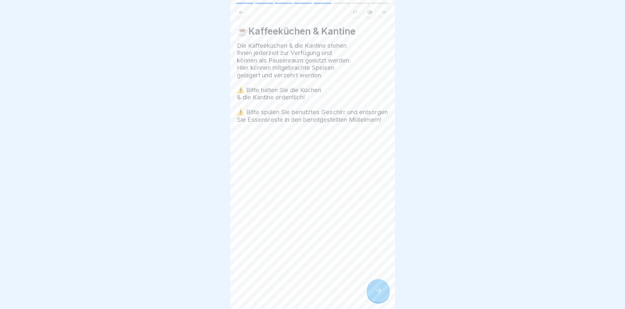
click at [376, 295] on icon at bounding box center [378, 291] width 8 height 8
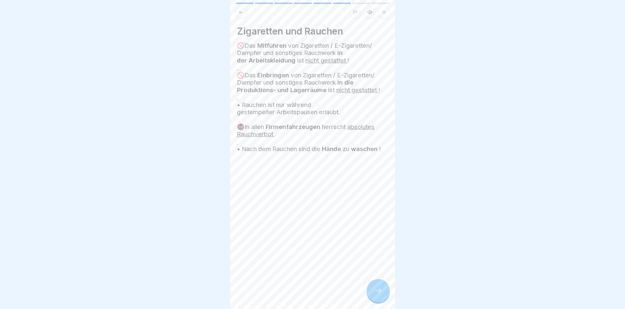
click at [376, 295] on icon at bounding box center [378, 291] width 8 height 8
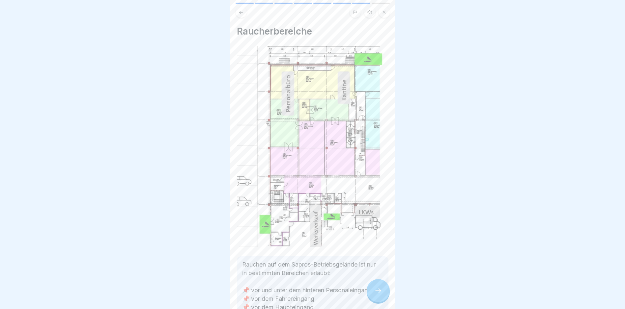
click at [376, 295] on icon at bounding box center [378, 291] width 8 height 8
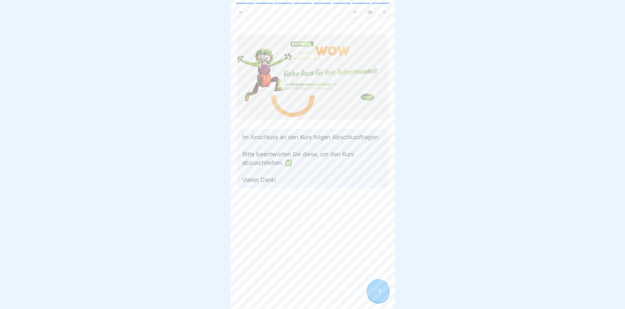
click at [376, 295] on icon at bounding box center [378, 291] width 8 height 8
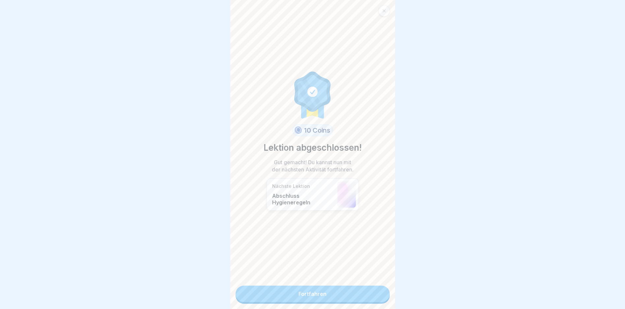
click at [376, 295] on link "Fortfahren" at bounding box center [312, 294] width 154 height 16
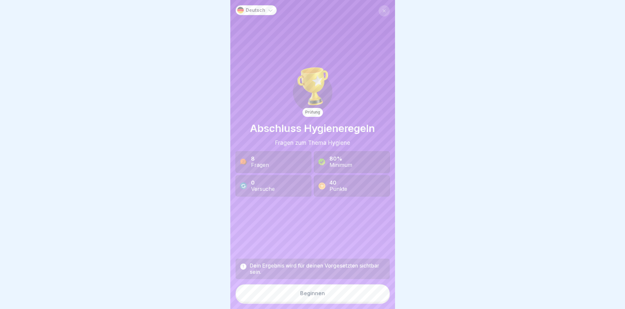
click at [376, 295] on button "Beginnen" at bounding box center [312, 294] width 154 height 18
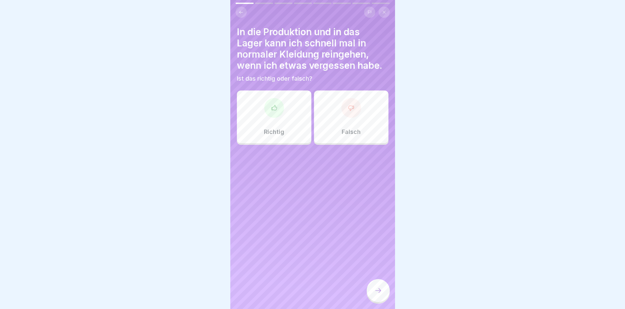
click at [338, 126] on div "Falsch" at bounding box center [351, 117] width 74 height 53
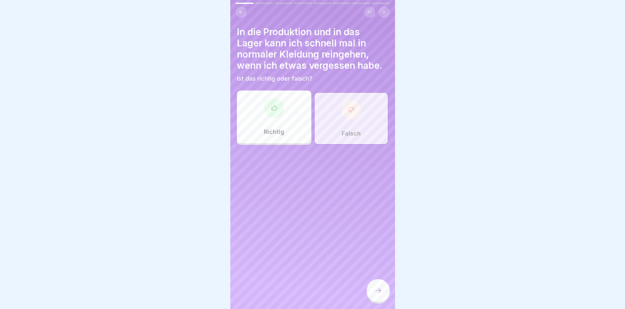
click at [371, 295] on div at bounding box center [378, 290] width 23 height 23
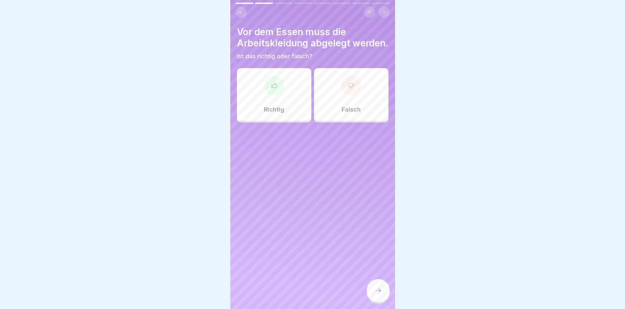
click at [266, 113] on p "Richtig" at bounding box center [274, 109] width 20 height 7
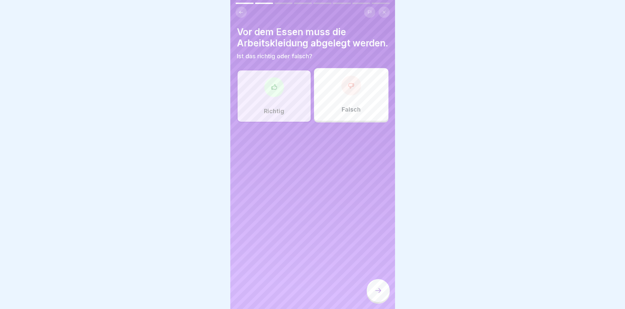
click at [375, 294] on icon at bounding box center [378, 291] width 8 height 8
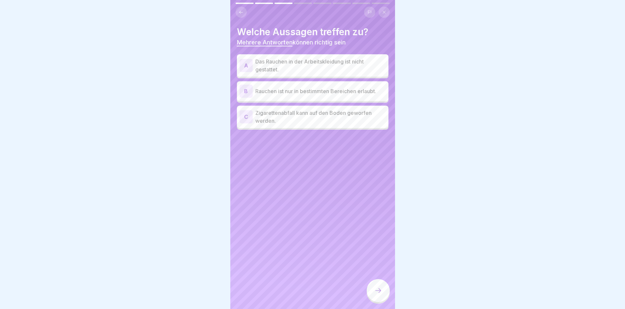
click at [327, 65] on p "Das Rauchen in der Arbeitskleidung ist nicht gestattet." at bounding box center [320, 66] width 130 height 16
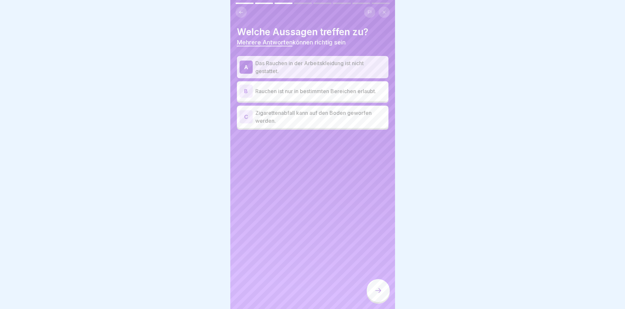
click at [328, 90] on p "Rauchen ist nur in bestimmten Bereichen erlaubt." at bounding box center [320, 91] width 130 height 8
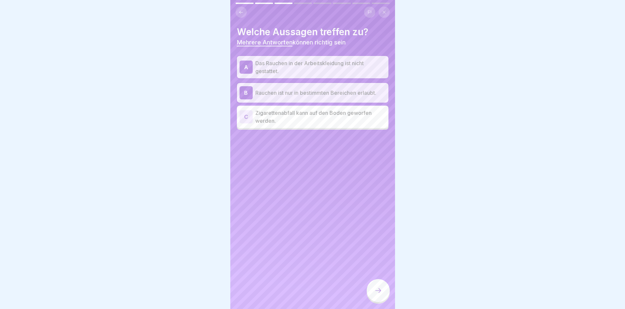
click at [374, 295] on div at bounding box center [378, 290] width 23 height 23
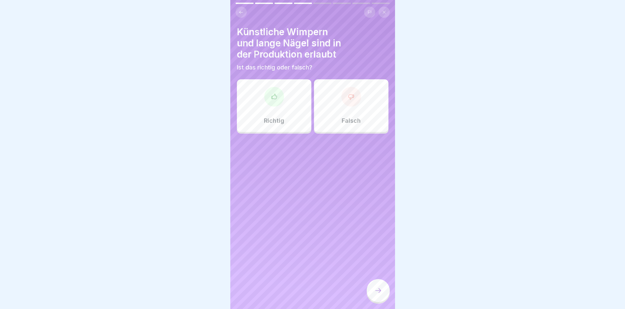
click at [347, 103] on div at bounding box center [351, 97] width 20 height 20
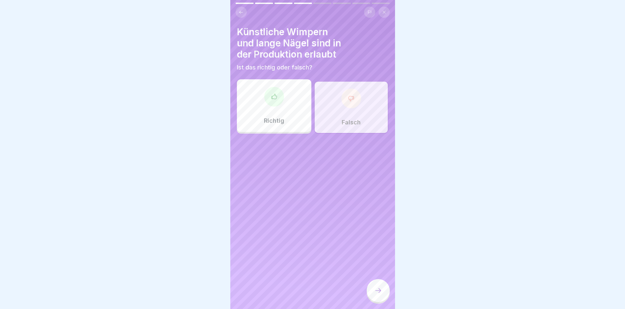
click at [376, 295] on icon at bounding box center [378, 291] width 8 height 8
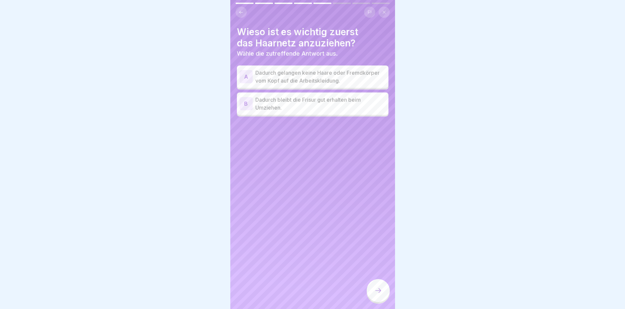
click at [295, 76] on p "Dadurch gelangen keine Haare oder Fremdkörper vom Kopf auf die Arbeitskleidung." at bounding box center [320, 77] width 130 height 16
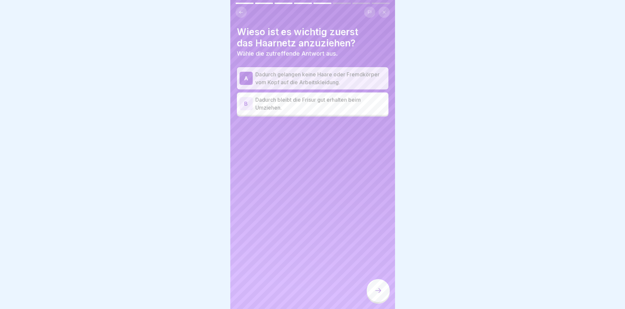
click at [374, 295] on div at bounding box center [378, 290] width 23 height 23
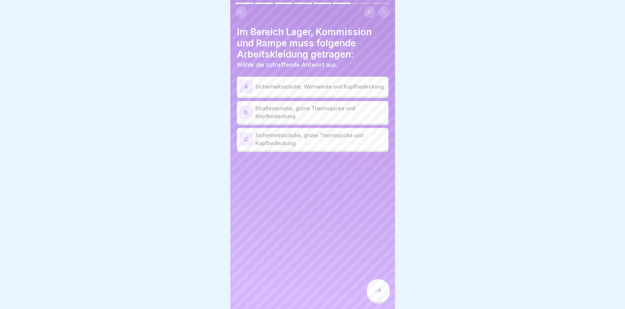
click at [277, 135] on p "Sicherheitsschuhe, grüne Thermojacke und Kopfbedeckung." at bounding box center [320, 139] width 130 height 16
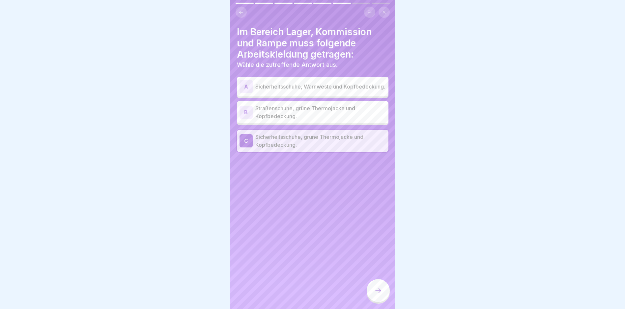
click at [375, 295] on div at bounding box center [378, 290] width 23 height 23
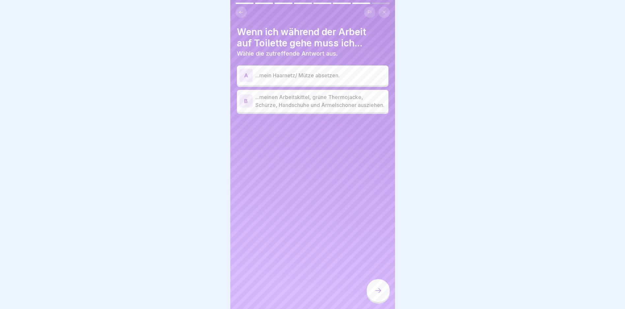
click at [300, 104] on p "...meinen Arbeitskittel, grüne Thermojacke, Schürze, Handschuhe und Ärmelschone…" at bounding box center [320, 101] width 130 height 16
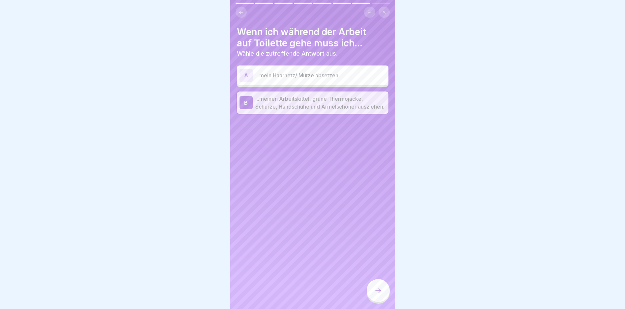
click at [374, 295] on div at bounding box center [378, 290] width 23 height 23
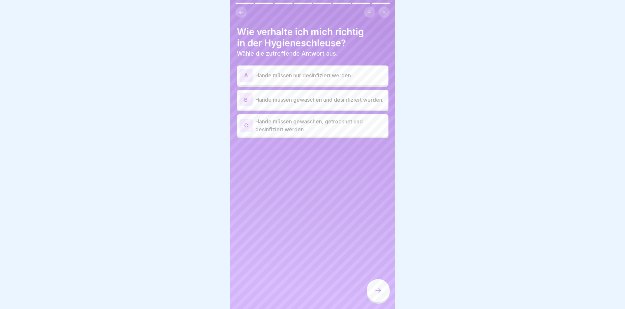
click at [325, 129] on p "Hände müssen gewaschen, getrocknet und desinfiziert werden." at bounding box center [320, 126] width 130 height 16
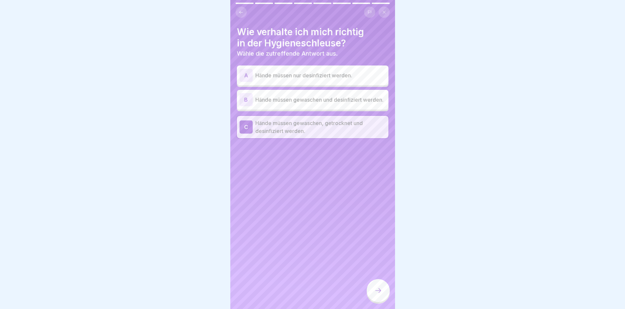
click at [370, 295] on div at bounding box center [378, 290] width 23 height 23
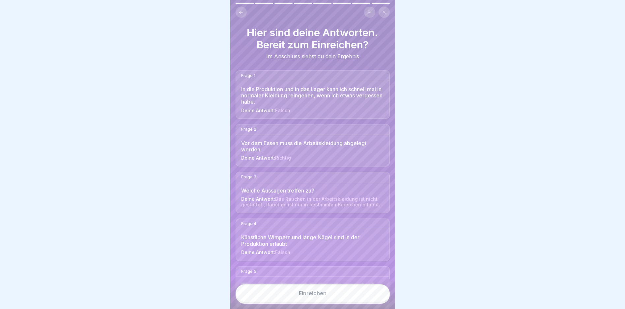
click at [370, 295] on button "Einreichen" at bounding box center [312, 294] width 154 height 18
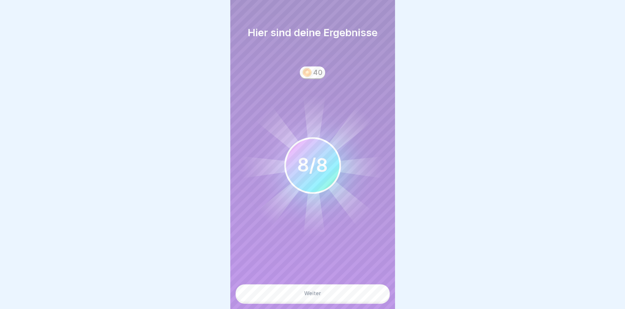
click at [370, 295] on button "Weiter" at bounding box center [312, 294] width 154 height 18
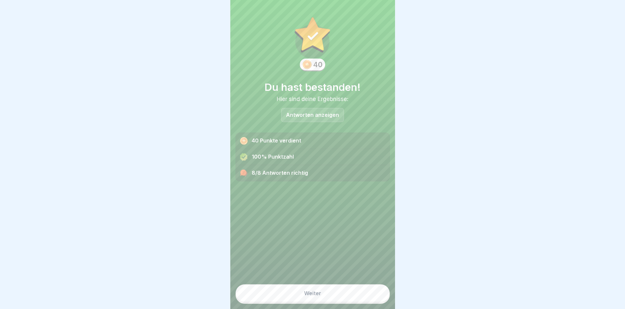
click at [370, 295] on button "Weiter" at bounding box center [312, 294] width 154 height 18
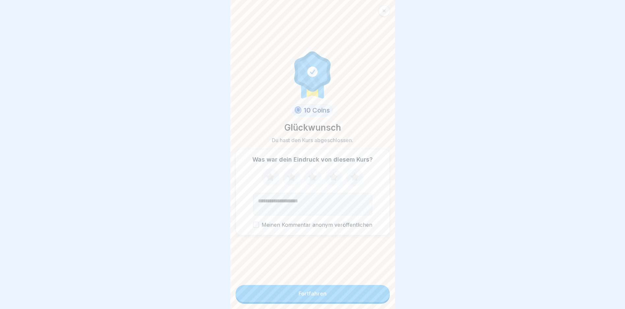
click at [370, 295] on button "Fortfahren" at bounding box center [312, 293] width 154 height 17
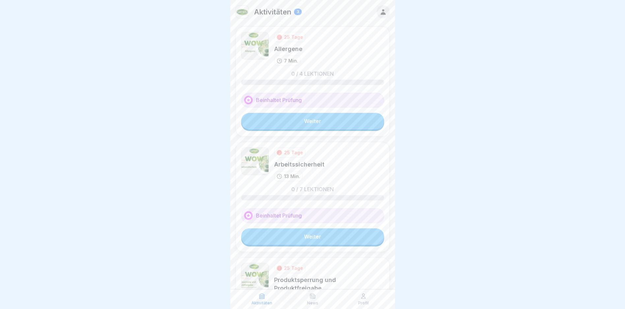
click at [298, 123] on link "Weiter" at bounding box center [312, 121] width 143 height 16
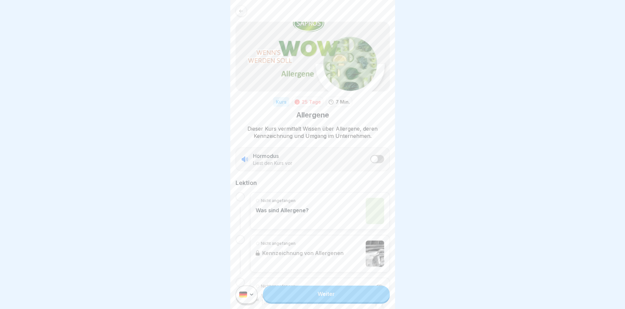
click at [302, 295] on link "Weiter" at bounding box center [326, 294] width 126 height 16
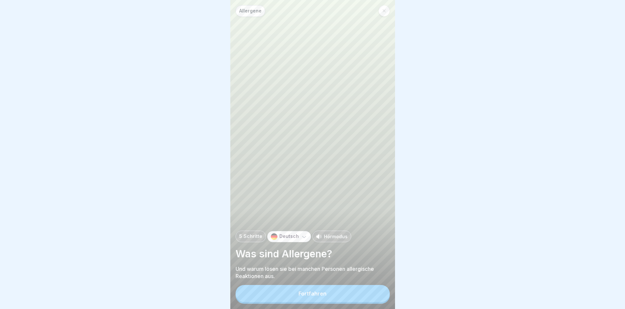
click at [302, 295] on button "Fortfahren" at bounding box center [312, 293] width 154 height 17
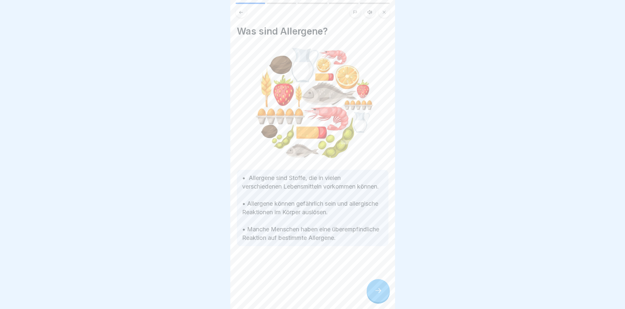
click at [370, 295] on div at bounding box center [378, 290] width 23 height 23
